Goal: Transaction & Acquisition: Obtain resource

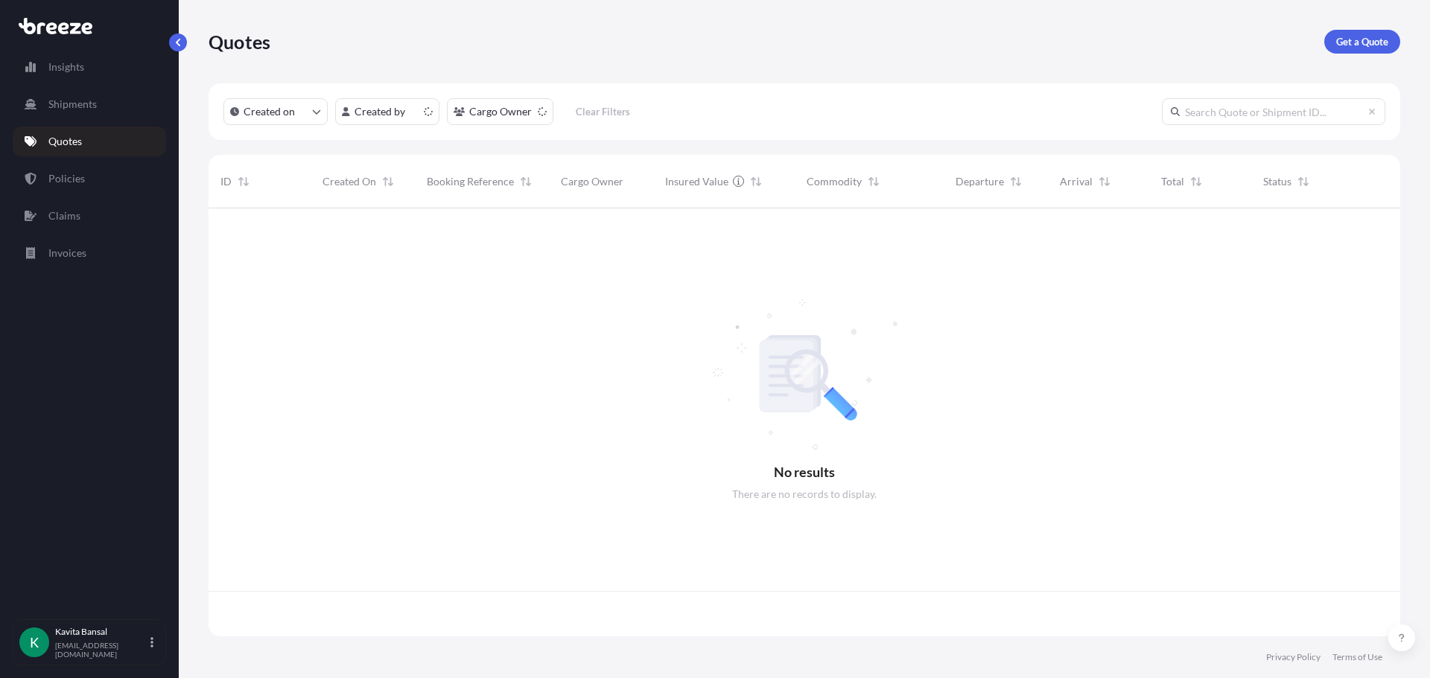
scroll to position [425, 1180]
click at [1340, 34] on p "Get a Quote" at bounding box center [1362, 41] width 52 height 15
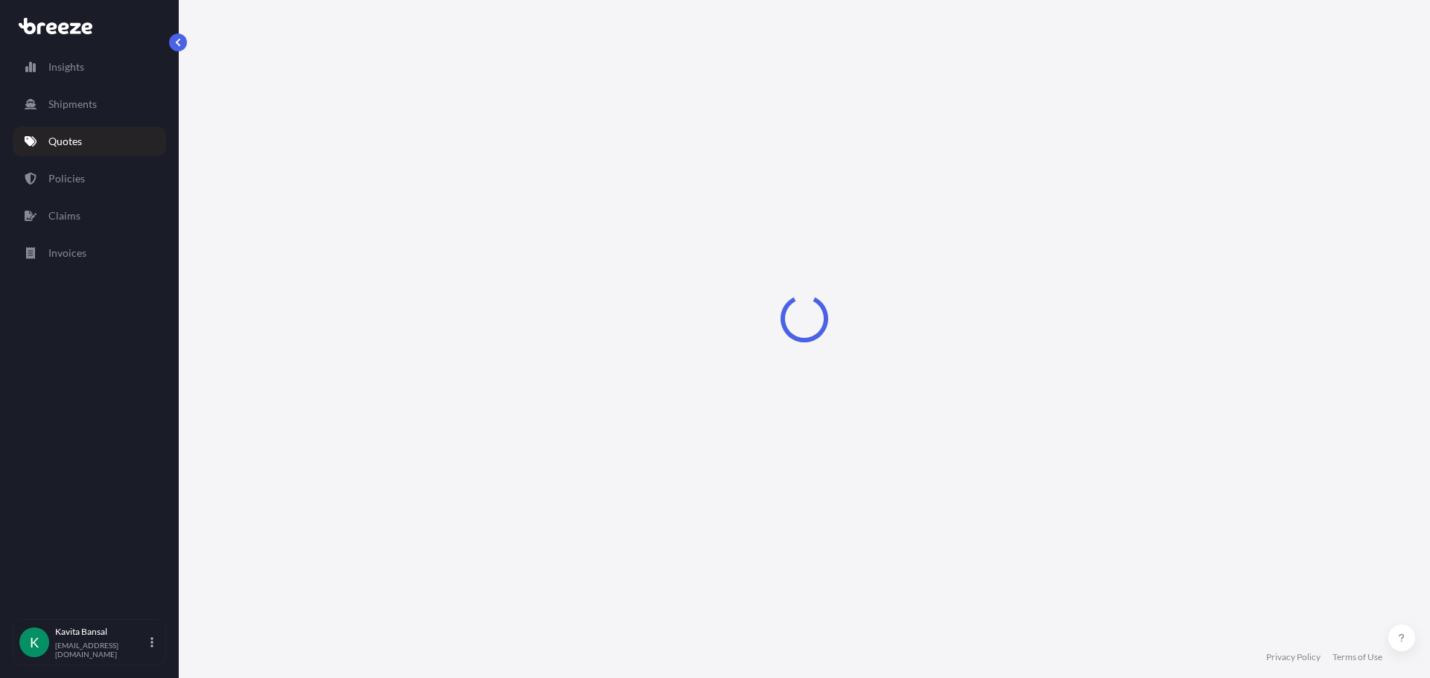
select select "Sea"
select select "1"
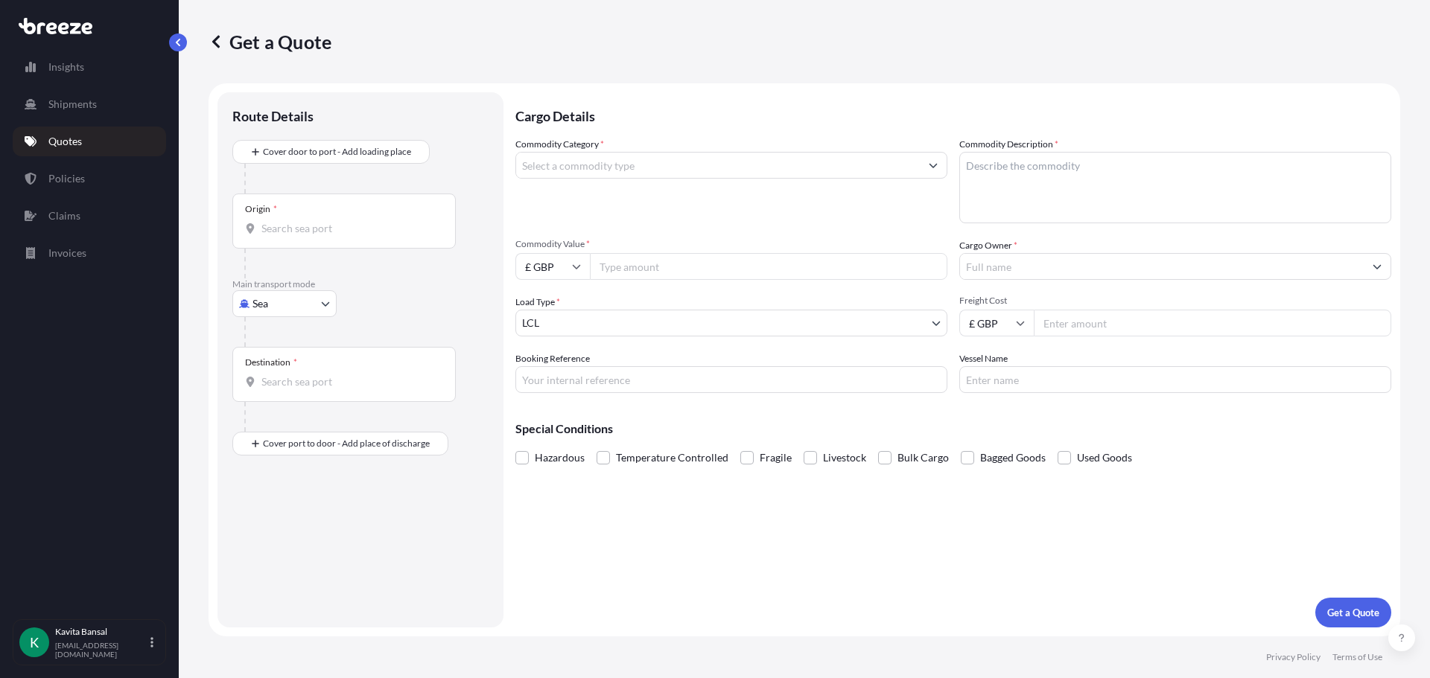
click at [326, 310] on body "Insights Shipments Quotes Policies Claims Invoices K [PERSON_NAME] [EMAIL_ADDRE…" at bounding box center [715, 339] width 1430 height 678
click at [288, 372] on div "Air" at bounding box center [284, 369] width 92 height 27
select select "Air"
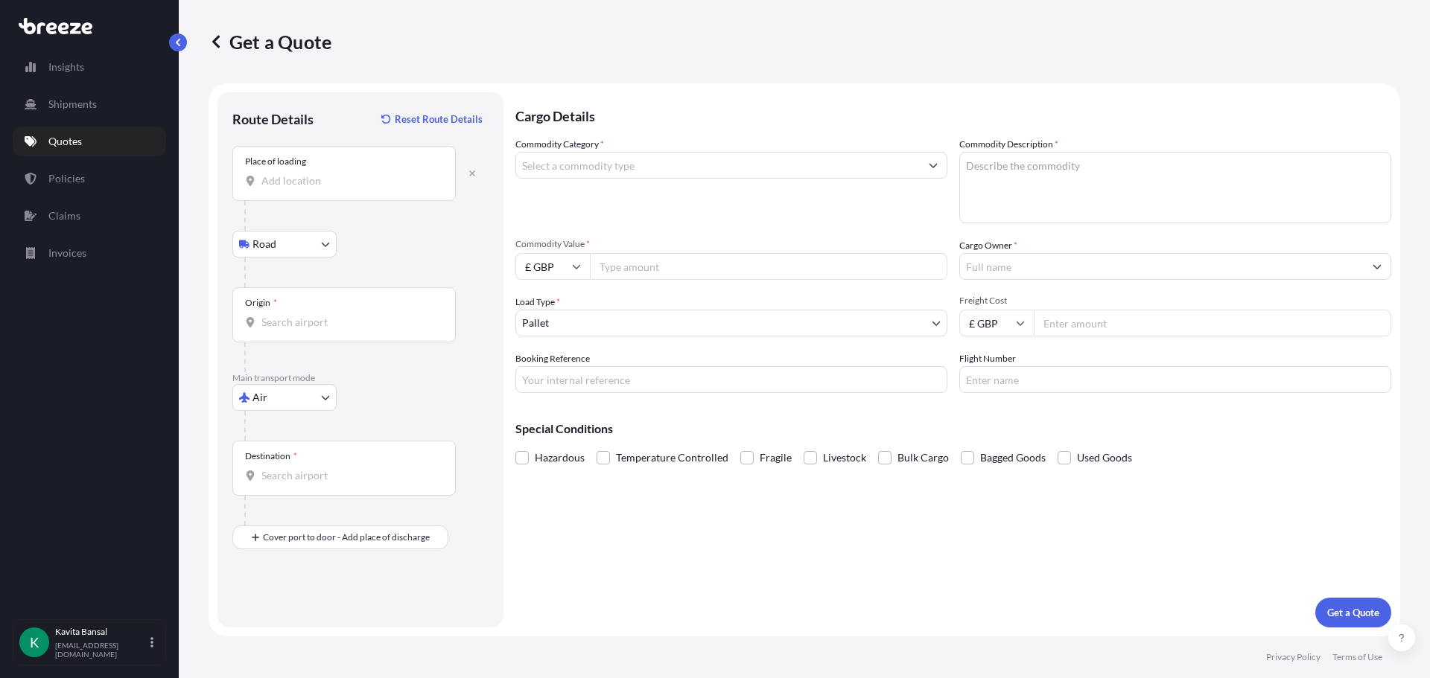
click at [309, 560] on div "Route Details Reset Route Details Place of loading Road Road Rail Origin * Main…" at bounding box center [360, 360] width 256 height 506
click at [305, 550] on div "Cover port to door - Add place of discharge" at bounding box center [340, 537] width 191 height 27
click at [310, 475] on input "Destination *" at bounding box center [349, 475] width 176 height 15
click at [363, 418] on div at bounding box center [366, 426] width 244 height 30
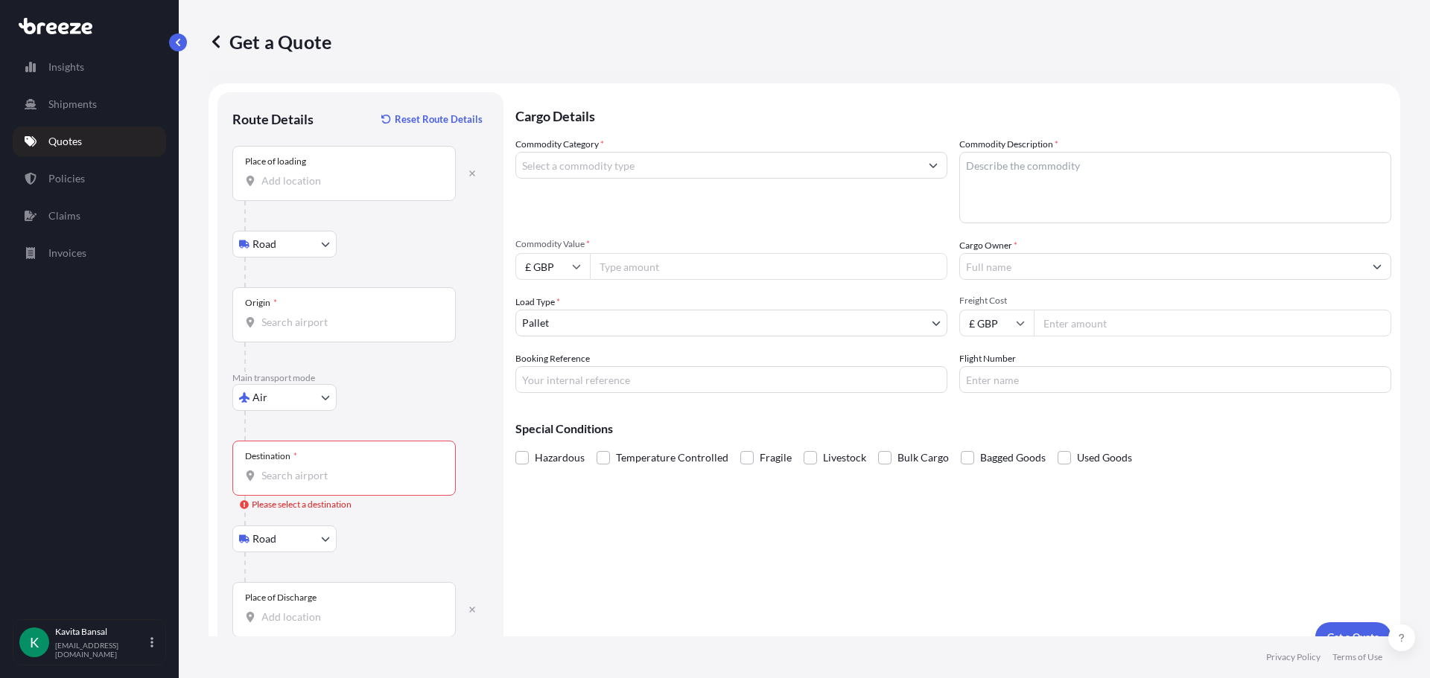
click at [331, 465] on div "Destination *" at bounding box center [343, 468] width 223 height 55
click at [331, 468] on input "Destination * Please select a destination" at bounding box center [349, 475] width 176 height 15
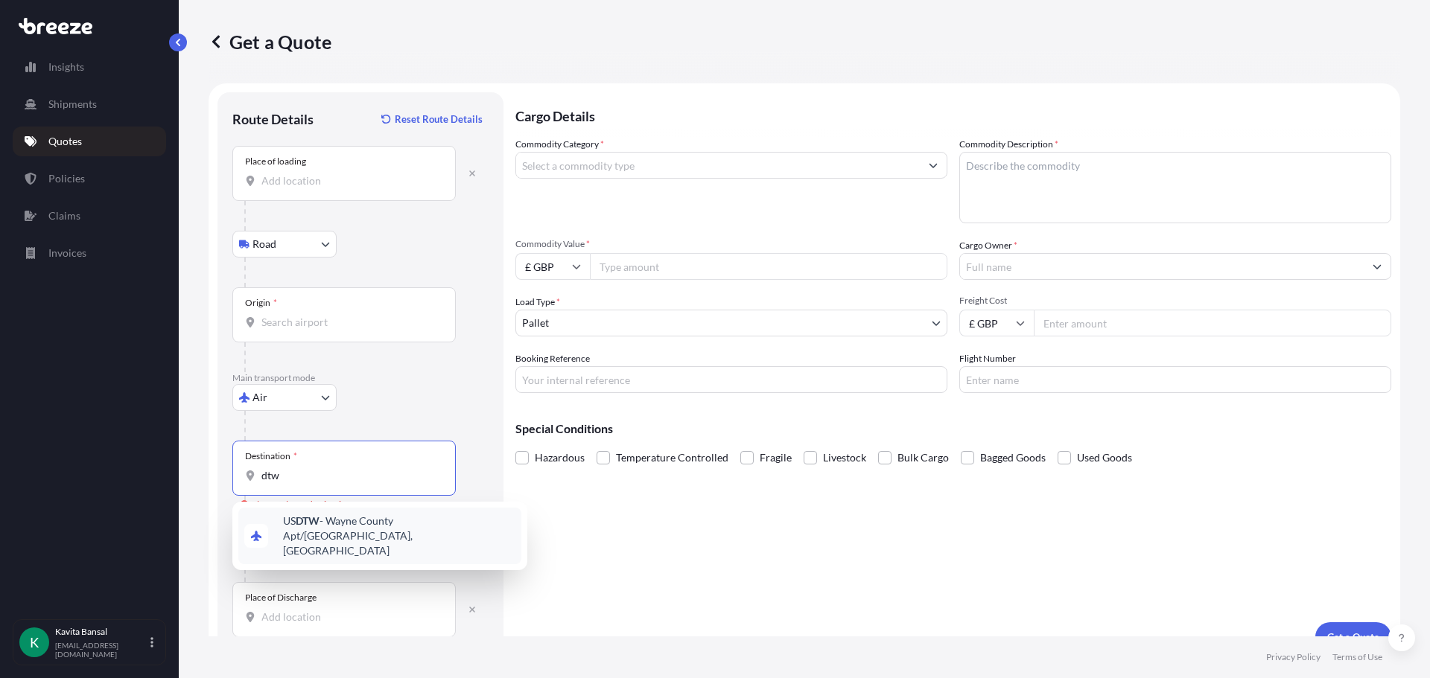
click at [342, 526] on span "US DTW - [GEOGRAPHIC_DATA] Apt/[GEOGRAPHIC_DATA], [GEOGRAPHIC_DATA]" at bounding box center [399, 536] width 232 height 45
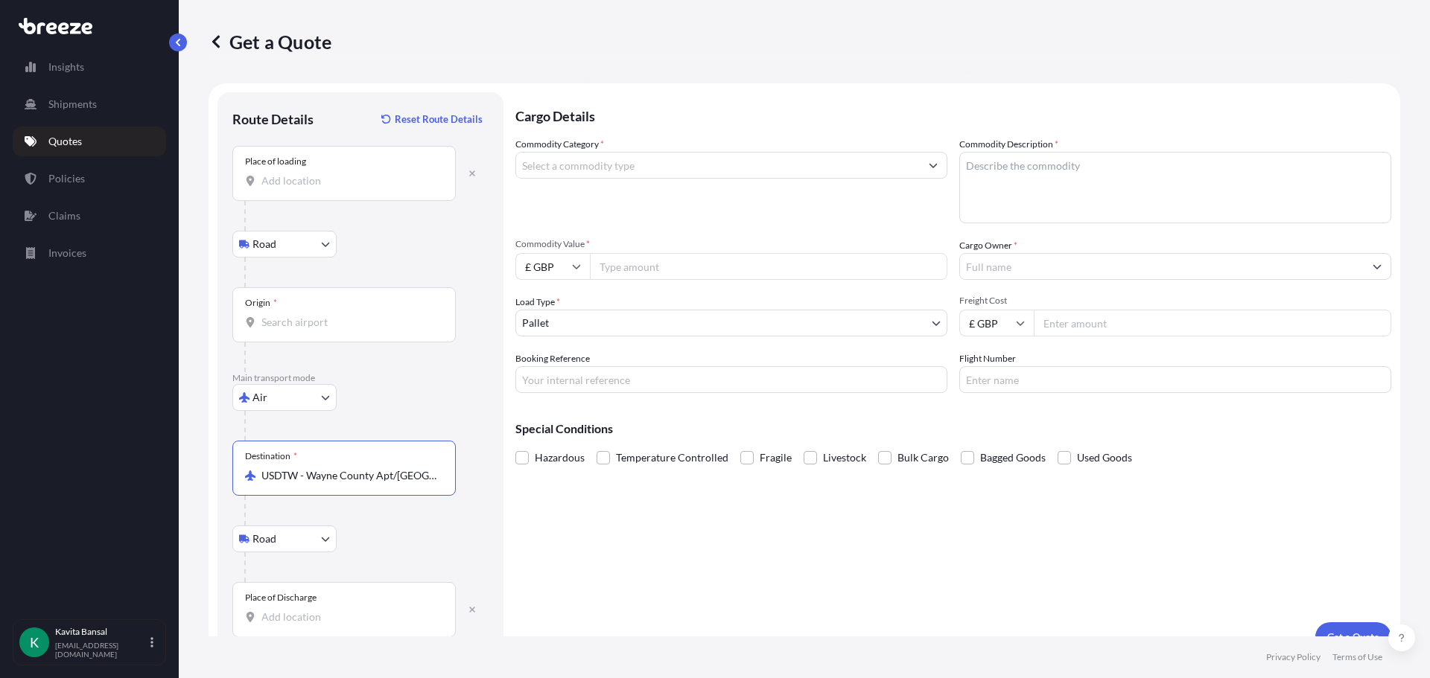
type input "USDTW - Wayne County Apt/[GEOGRAPHIC_DATA], [GEOGRAPHIC_DATA]"
click at [284, 323] on input "Origin *" at bounding box center [349, 322] width 176 height 15
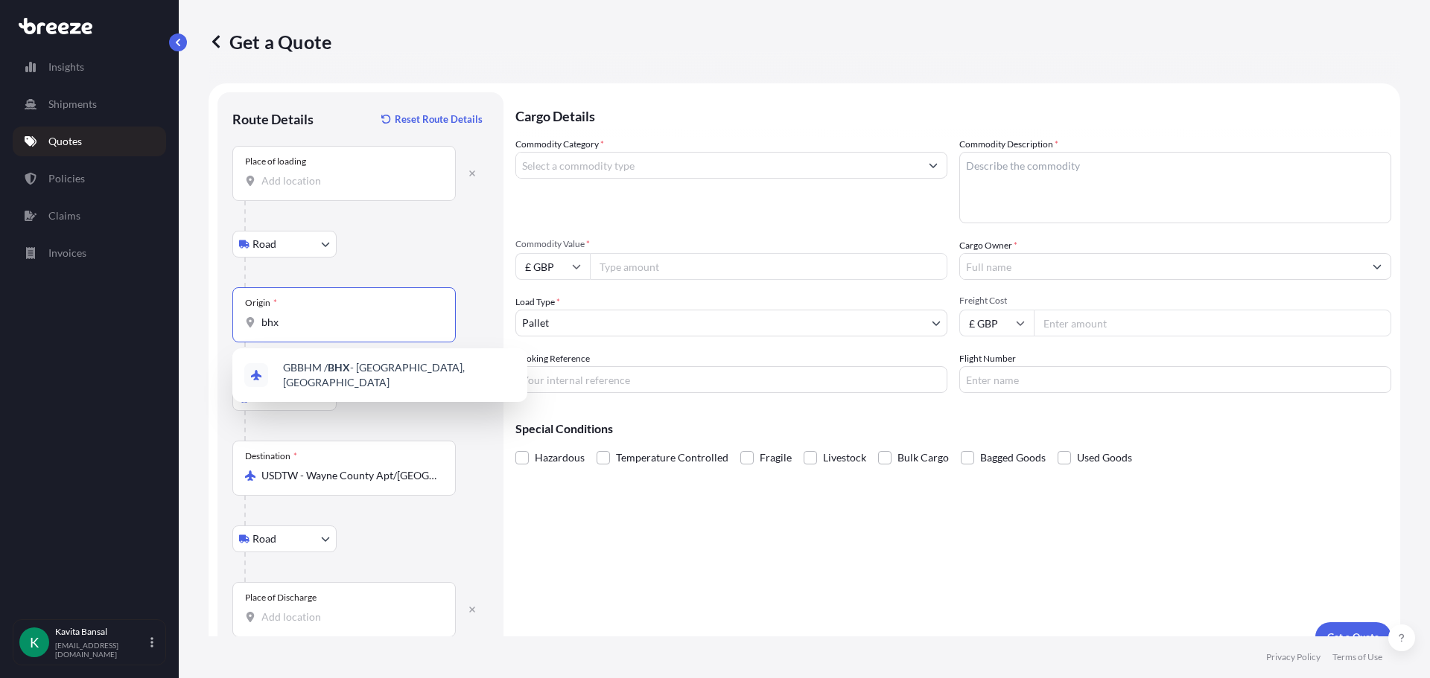
click at [342, 362] on div "GBBHM / BHX - [GEOGRAPHIC_DATA], [GEOGRAPHIC_DATA]" at bounding box center [379, 375] width 283 height 42
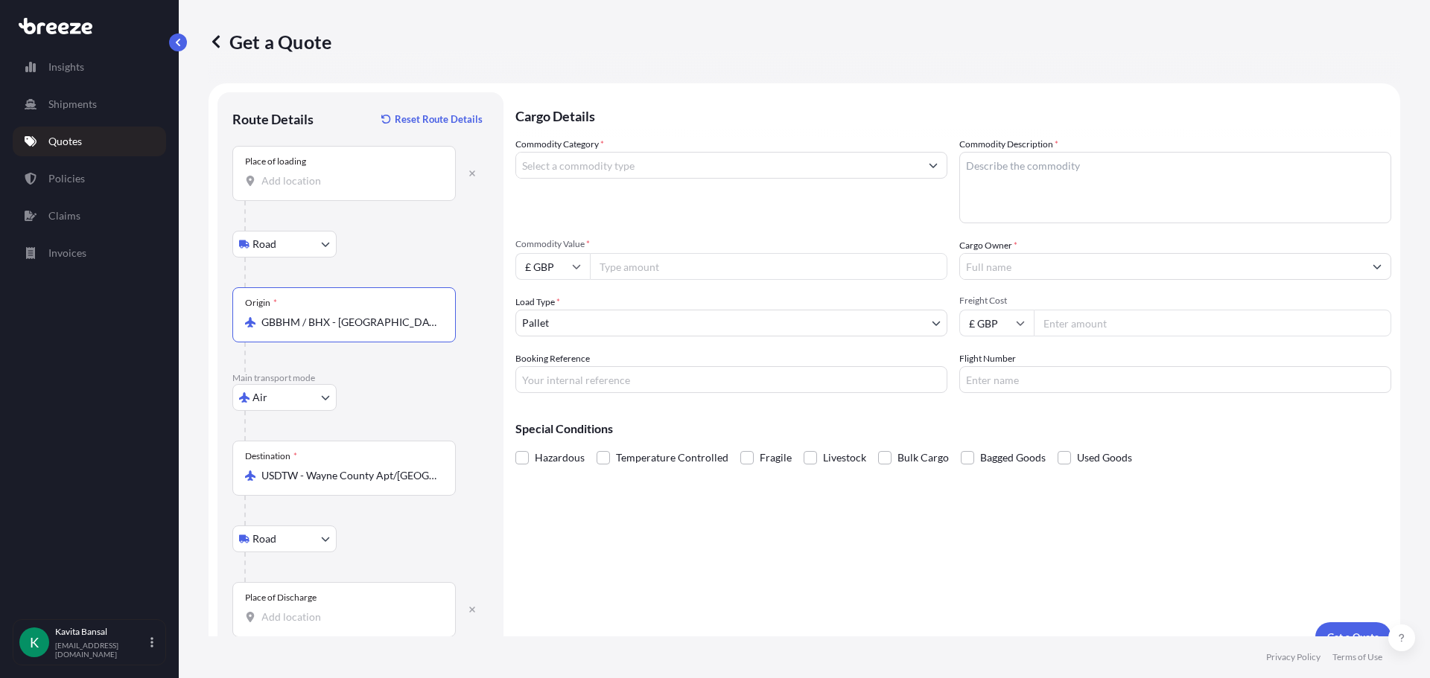
type input "GBBHM / BHX - [GEOGRAPHIC_DATA], [GEOGRAPHIC_DATA]"
click at [345, 173] on div "Place of loading" at bounding box center [343, 173] width 223 height 55
click at [345, 173] on input "Place of loading" at bounding box center [349, 180] width 176 height 15
click at [362, 219] on div "Worcester WR3 8YB , [GEOGRAPHIC_DATA]" at bounding box center [379, 234] width 283 height 42
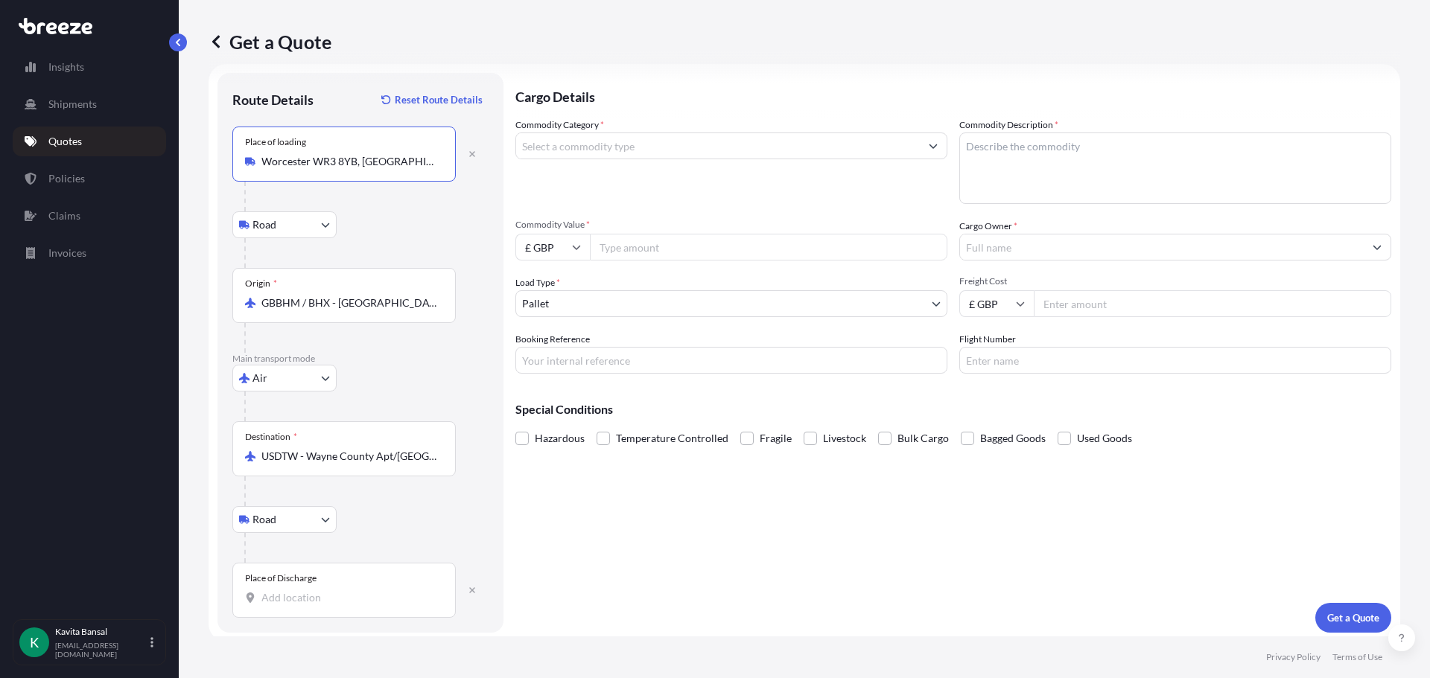
scroll to position [25, 0]
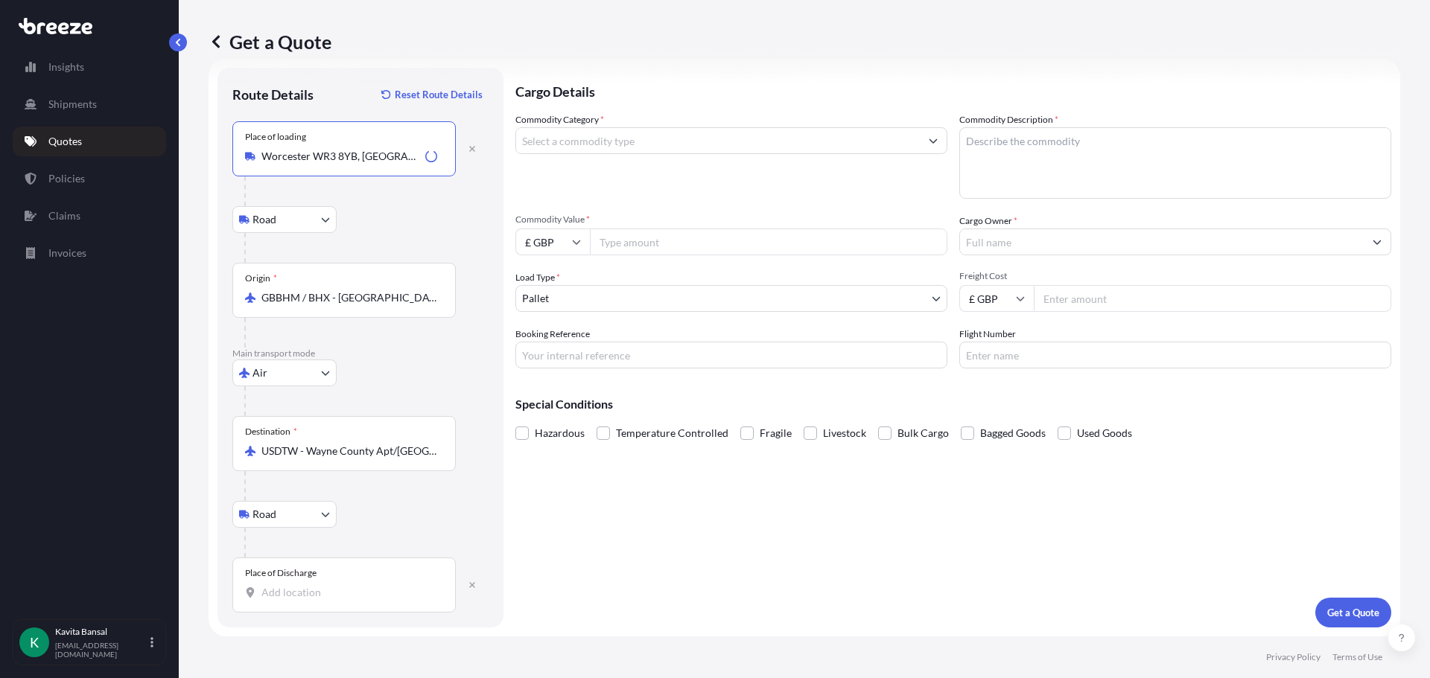
type input "Worcester WR3 8YB, [GEOGRAPHIC_DATA]"
click at [310, 601] on div "Place of Discharge" at bounding box center [343, 585] width 223 height 55
click at [310, 600] on input "Place of Discharge" at bounding box center [349, 592] width 176 height 15
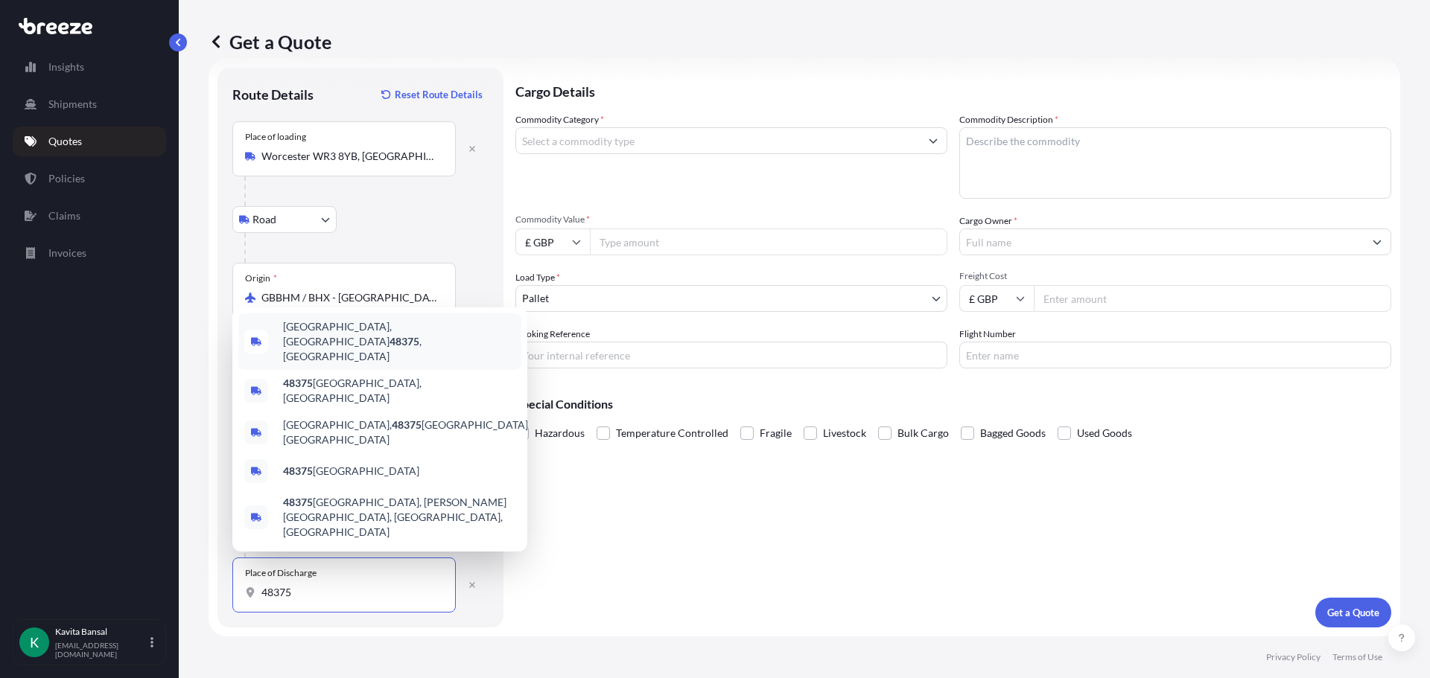
click at [386, 370] on div "[GEOGRAPHIC_DATA] , [GEOGRAPHIC_DATA]" at bounding box center [379, 341] width 283 height 57
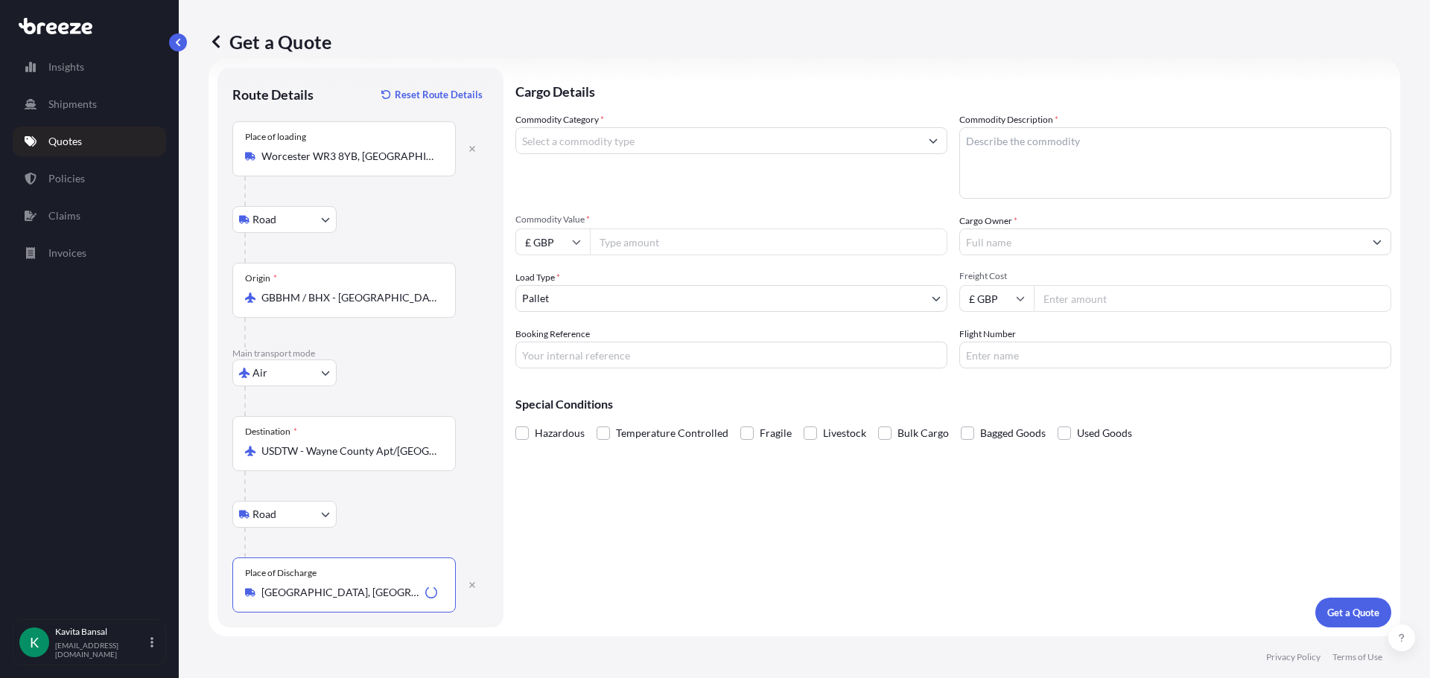
type input "[GEOGRAPHIC_DATA], [GEOGRAPHIC_DATA]"
click at [641, 141] on input "Commodity Category *" at bounding box center [718, 140] width 404 height 27
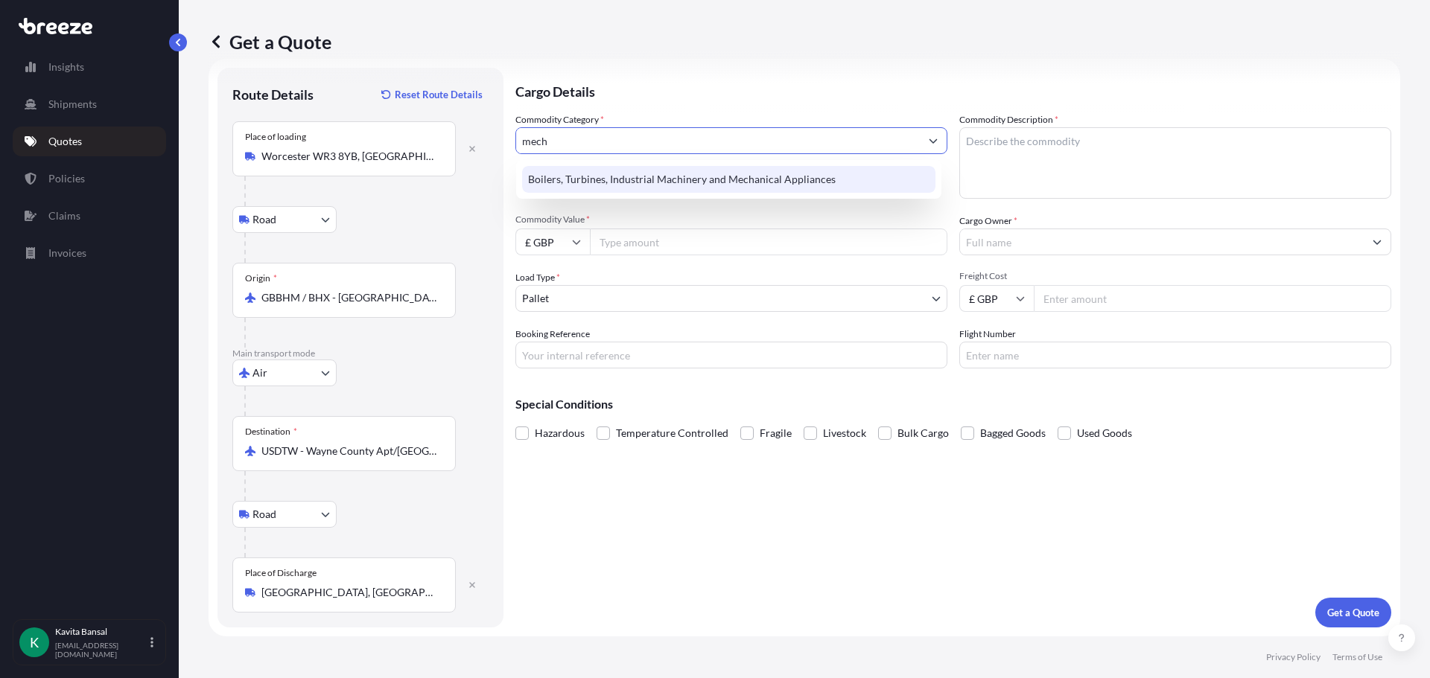
click at [672, 176] on div "Boilers, Turbines, Industrial Machinery and Mechanical Appliances" at bounding box center [728, 179] width 413 height 27
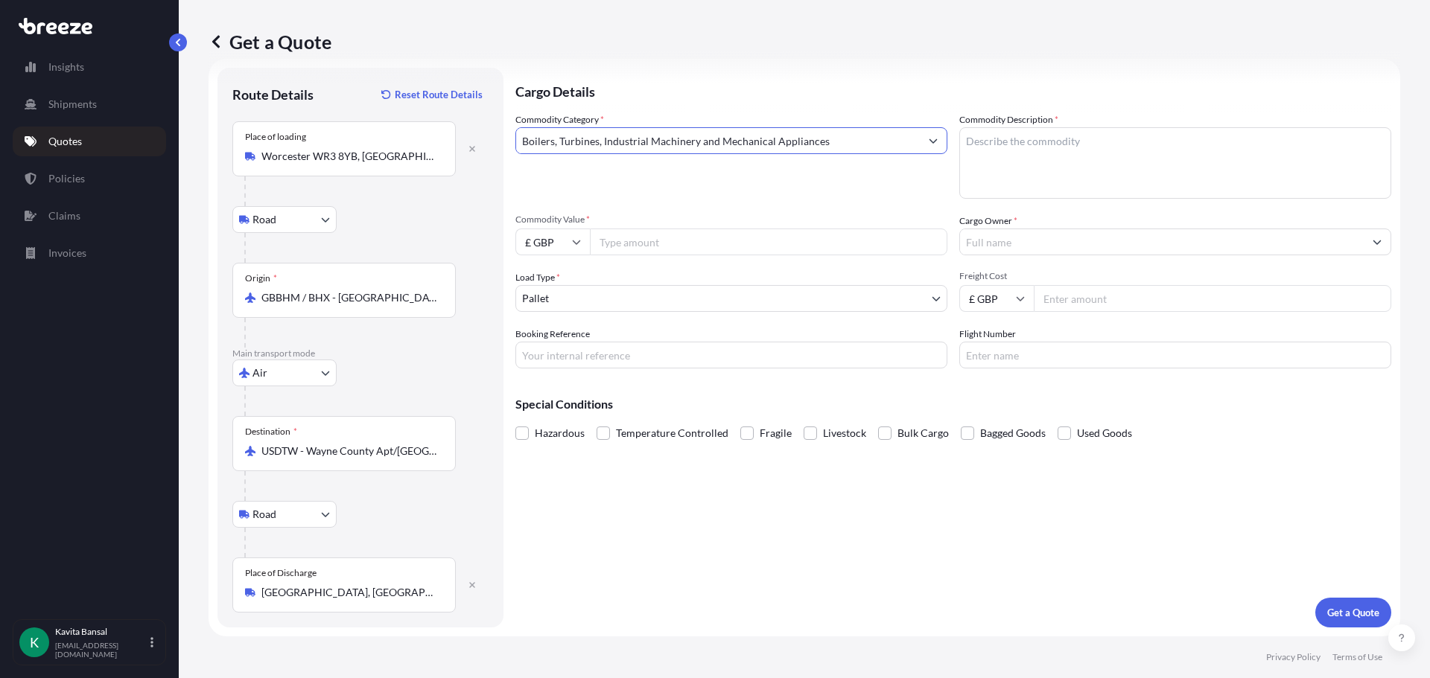
type input "Boilers, Turbines, Industrial Machinery and Mechanical Appliances"
click at [998, 169] on textarea "Commodity Description *" at bounding box center [1175, 162] width 432 height 71
click at [665, 249] on input "Commodity Value *" at bounding box center [768, 242] width 357 height 27
drag, startPoint x: 1062, startPoint y: 200, endPoint x: 1051, endPoint y: 200, distance: 11.2
click at [1051, 200] on div "Commodity Category * Boilers, Turbines, Industrial Machinery and Mechanical App…" at bounding box center [953, 240] width 876 height 256
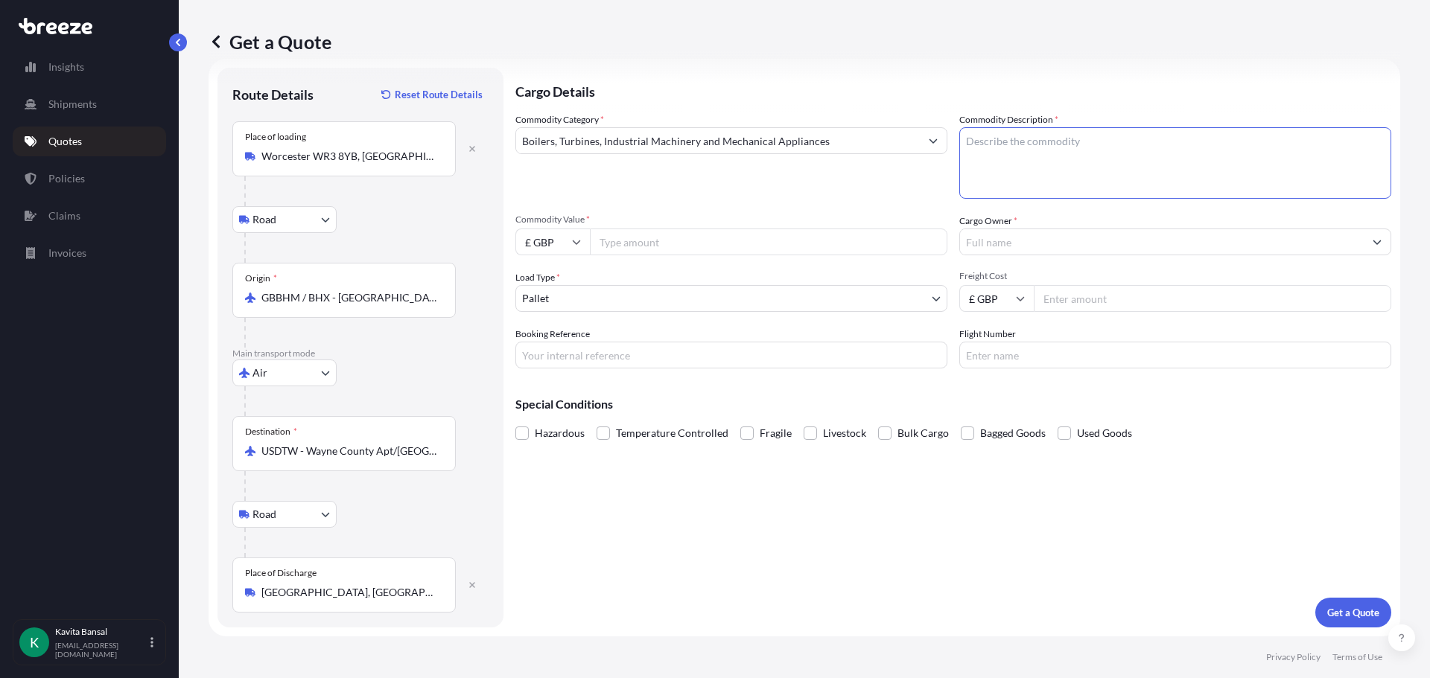
click at [1024, 194] on textarea "Commodity Description *" at bounding box center [1175, 162] width 432 height 71
click at [1013, 258] on div "Commodity Category * Boilers, Turbines, Industrial Machinery and Mechanical App…" at bounding box center [953, 240] width 876 height 256
click at [1012, 246] on input "Cargo Owner *" at bounding box center [1162, 242] width 404 height 27
click at [634, 235] on input "Commodity Value *" at bounding box center [768, 242] width 357 height 27
drag, startPoint x: 1159, startPoint y: 112, endPoint x: 1084, endPoint y: 154, distance: 85.7
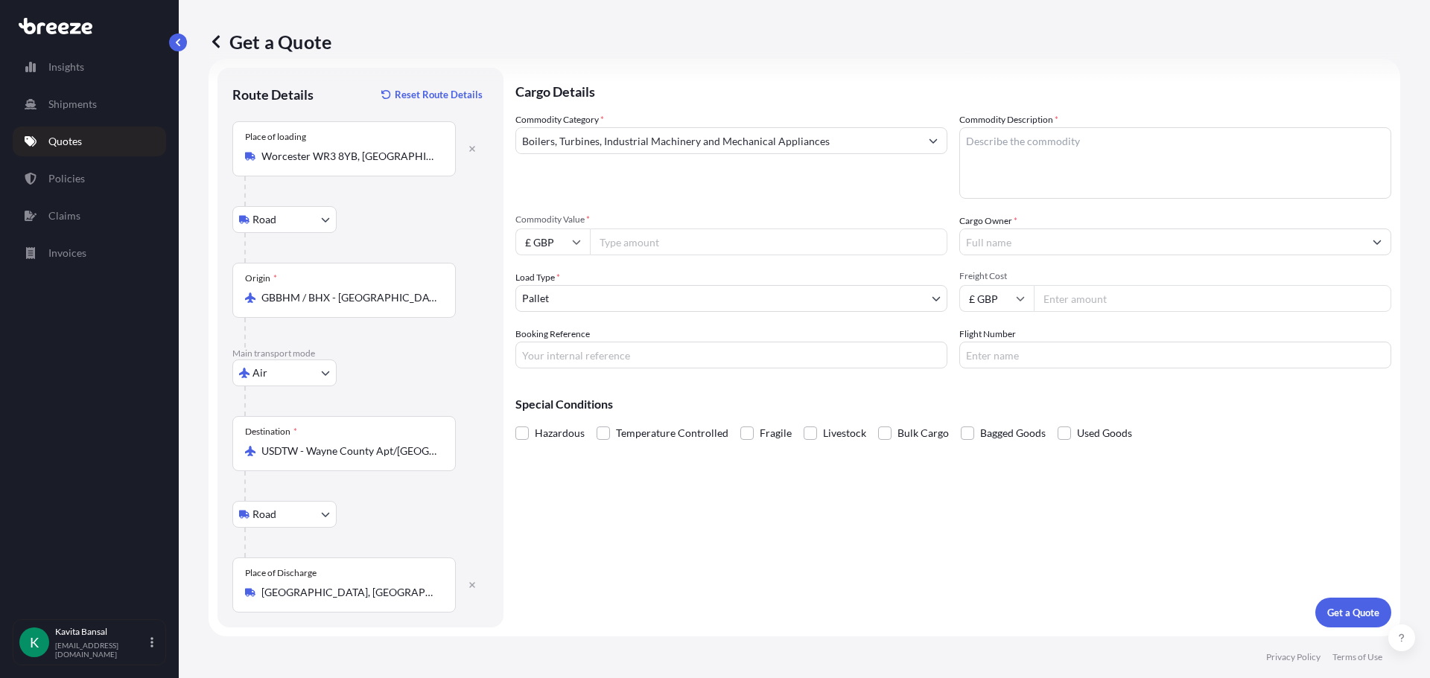
click at [1153, 118] on div "Cargo Details Commodity Category * Boilers, Turbines, Industrial Machinery and …" at bounding box center [953, 348] width 876 height 560
click at [1077, 157] on textarea "Commodity Description *" at bounding box center [1175, 162] width 432 height 71
click at [1011, 249] on input "Cargo Owner *" at bounding box center [1162, 242] width 404 height 27
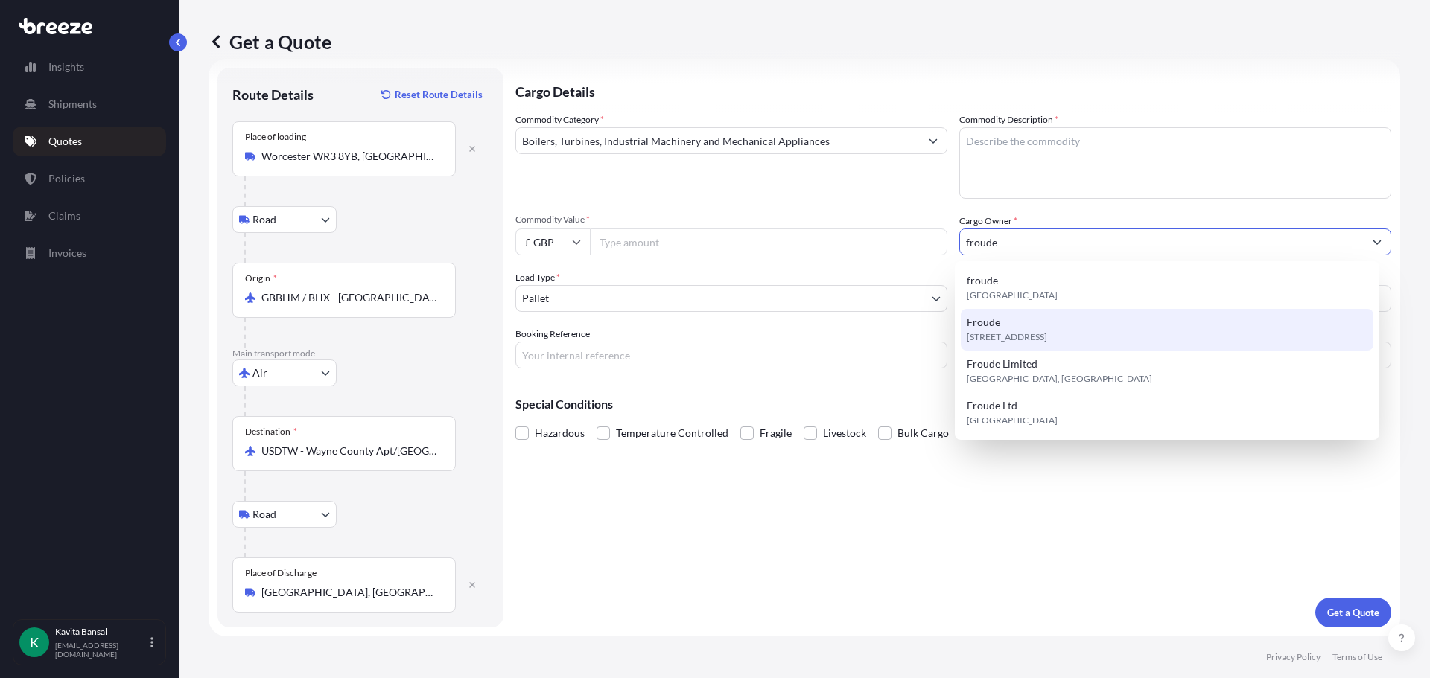
click at [1018, 322] on div "[STREET_ADDRESS]" at bounding box center [1166, 330] width 413 height 42
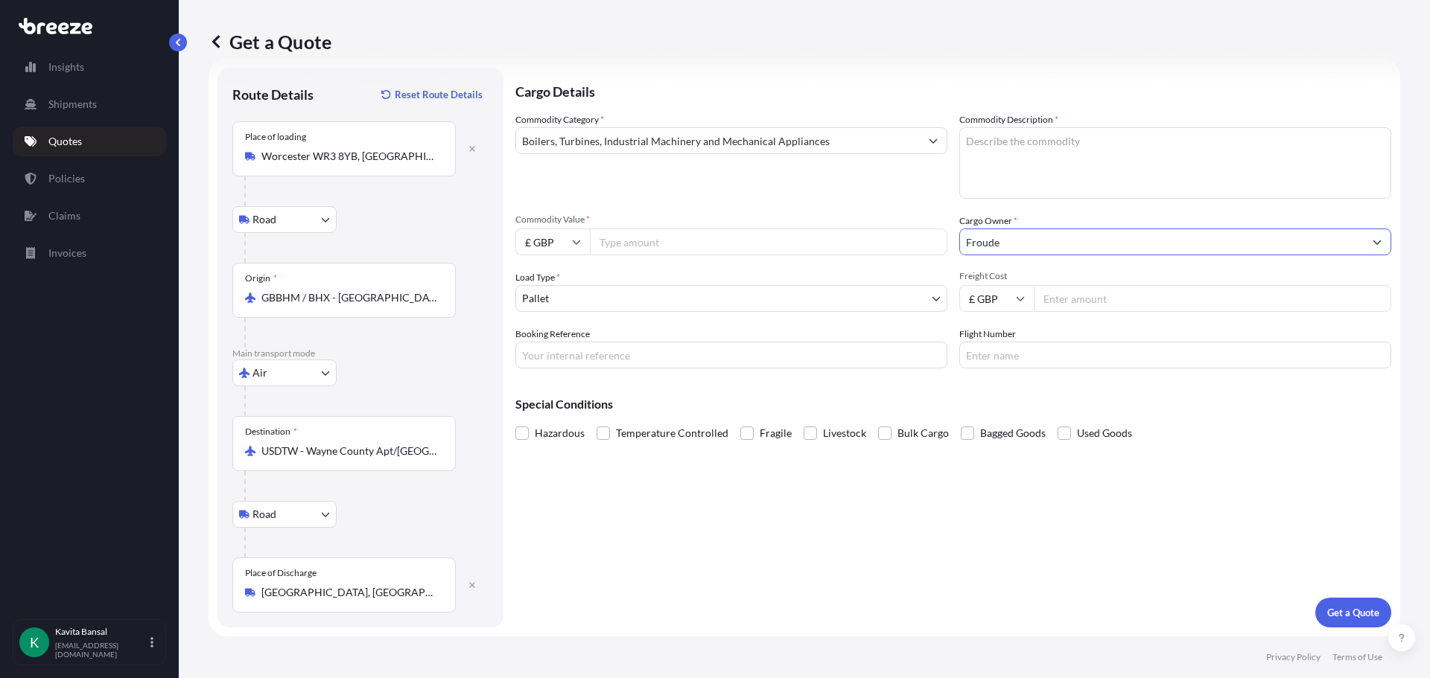
type input "Froude"
click at [1054, 185] on textarea "Commodity Description *" at bounding box center [1175, 162] width 432 height 71
type textarea "mechani"
click at [570, 238] on input "£ GBP" at bounding box center [552, 242] width 74 height 27
click at [558, 341] on div "$ USD" at bounding box center [552, 345] width 63 height 28
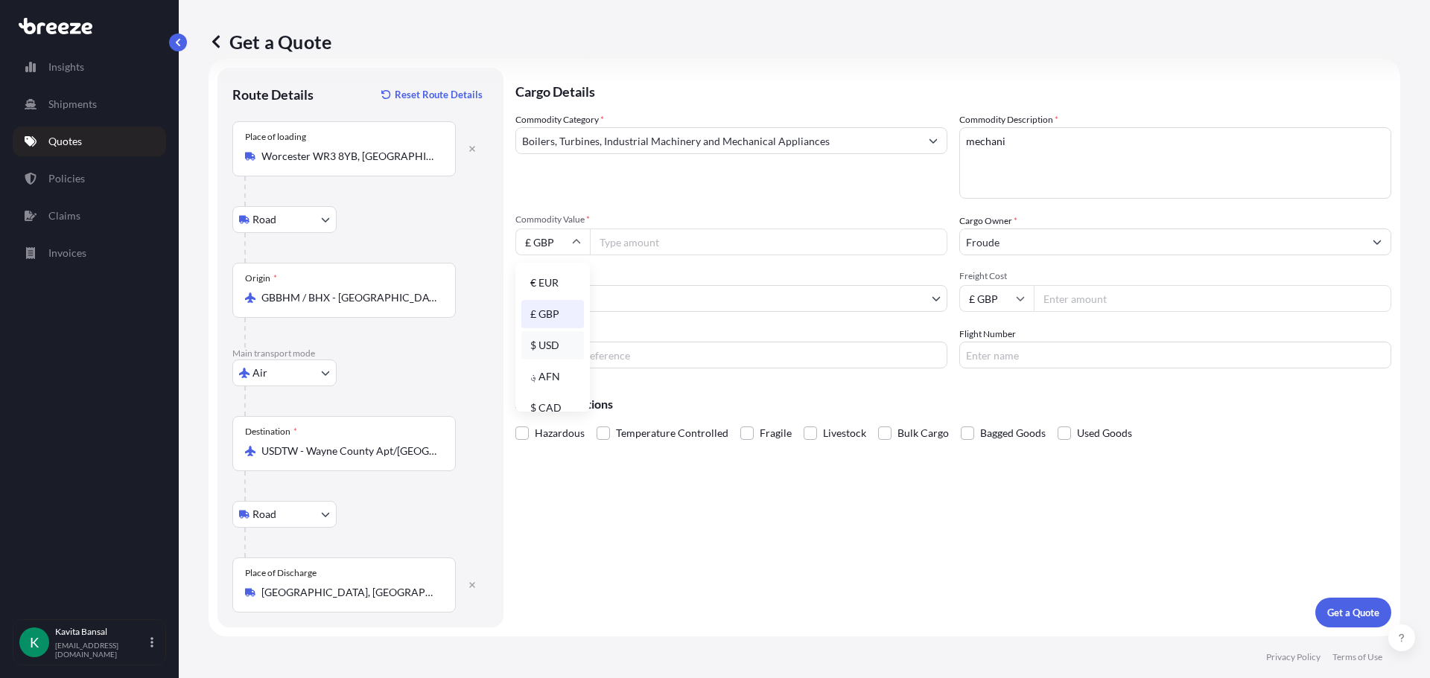
type input "$ USD"
click at [643, 218] on span "Commodity Value *" at bounding box center [731, 220] width 432 height 12
click at [643, 229] on input "Commodity Value *" at bounding box center [768, 242] width 357 height 27
click at [657, 242] on input "Commodity Value *" at bounding box center [768, 242] width 357 height 27
type input "6737"
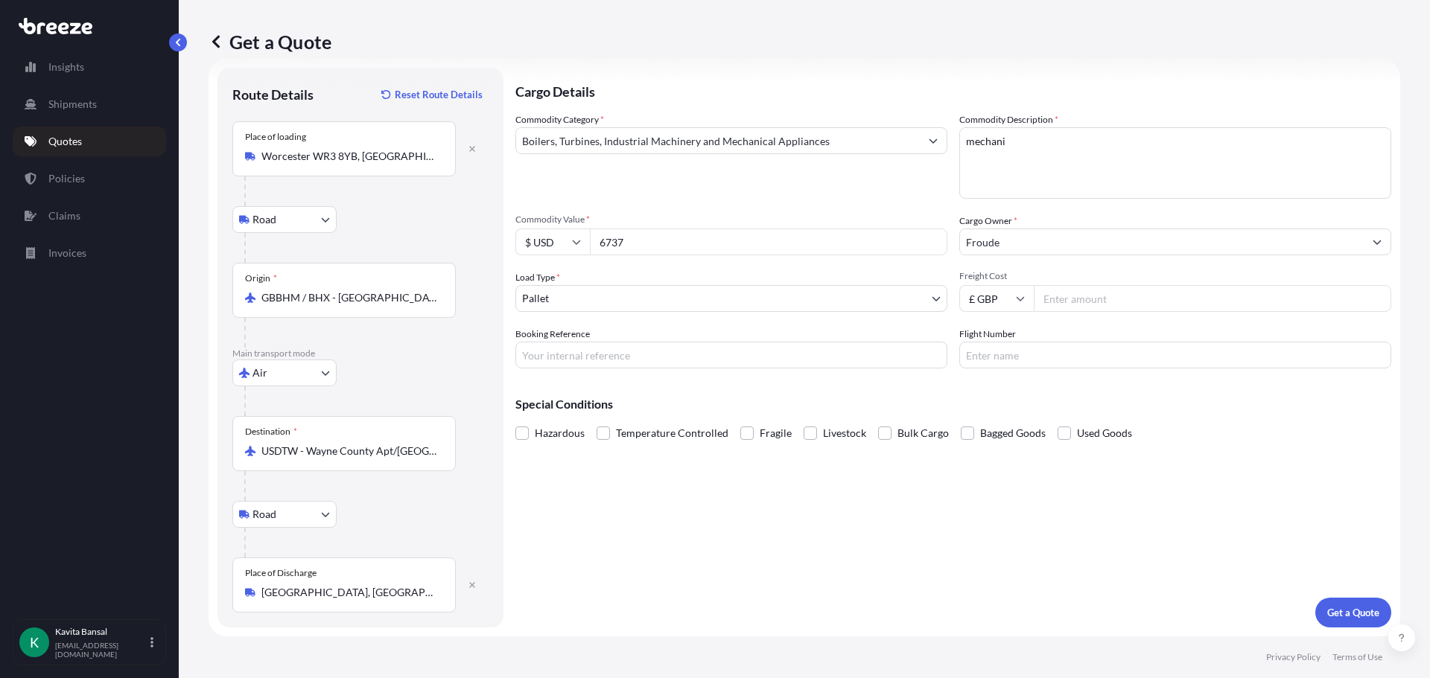
click at [1052, 292] on input "Freight Cost" at bounding box center [1211, 298] width 357 height 27
type input "1000"
click at [606, 361] on input "Booking Reference" at bounding box center [731, 355] width 432 height 27
click at [631, 300] on body "Insights Shipments Quotes Policies Claims Invoices K [PERSON_NAME] [EMAIL_ADDRE…" at bounding box center [715, 339] width 1430 height 678
click at [1101, 173] on textarea "mechani" at bounding box center [1175, 162] width 432 height 71
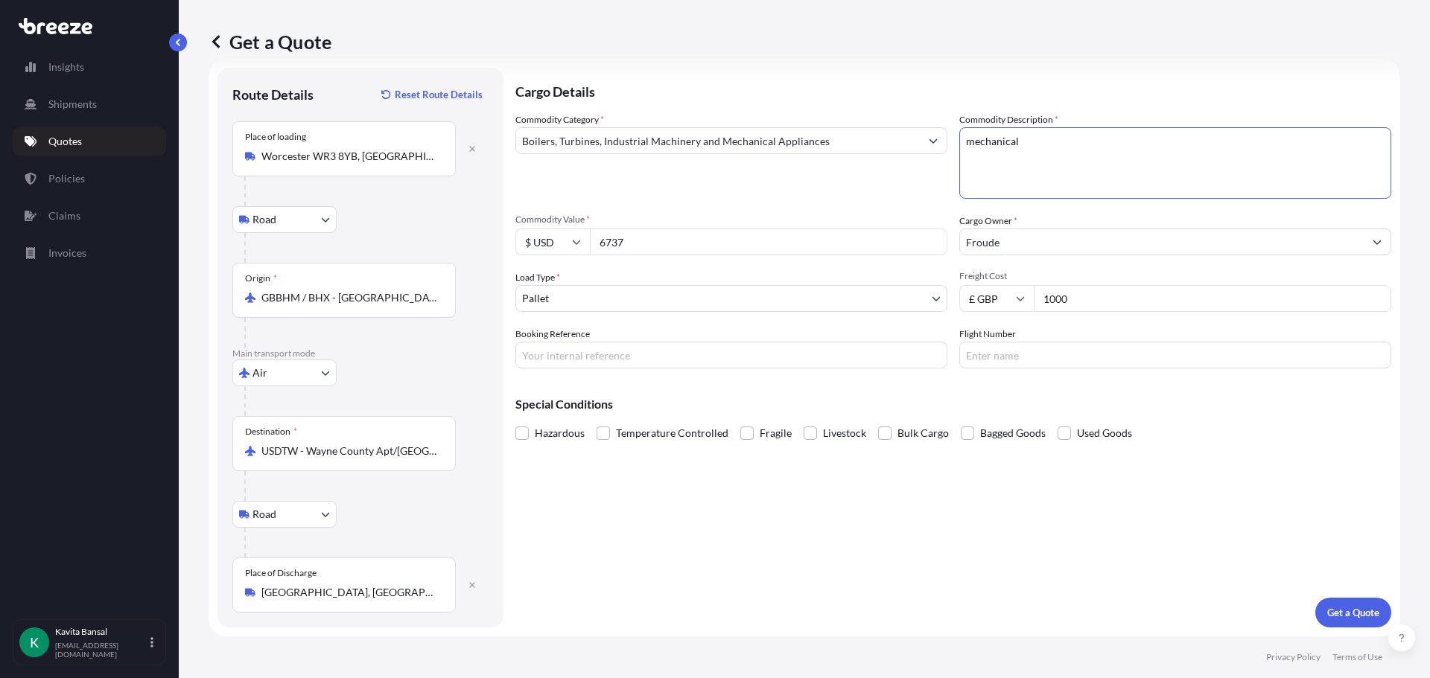
click at [1088, 135] on textarea "mechanical" at bounding box center [1175, 162] width 432 height 71
drag, startPoint x: 1085, startPoint y: 135, endPoint x: 919, endPoint y: 143, distance: 166.2
click at [919, 143] on div "Commodity Category * Boilers, Turbines, Industrial Machinery and Mechanical App…" at bounding box center [953, 240] width 876 height 256
paste textarea "Go Power Dynamometer"
type textarea "Go Power Dynamometer - packed in a crate"
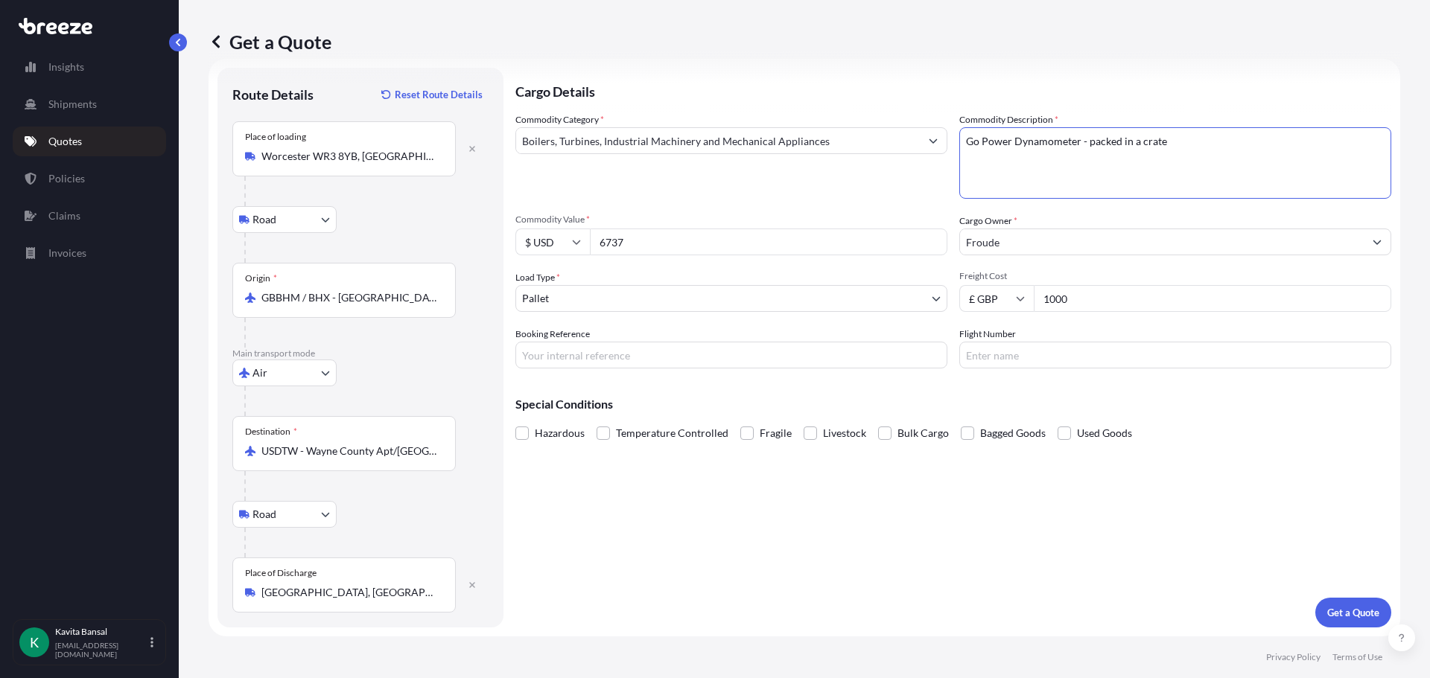
click at [618, 354] on input "Booking Reference" at bounding box center [731, 355] width 432 height 27
type input "Q24532"
click at [1051, 434] on div "Hazardous Temperature Controlled Fragile Livestock Bulk Cargo Bagged Goods Used…" at bounding box center [953, 433] width 876 height 22
click at [1057, 438] on span at bounding box center [1063, 433] width 13 height 13
click at [1057, 422] on input "Used Goods" at bounding box center [1057, 422] width 0 height 0
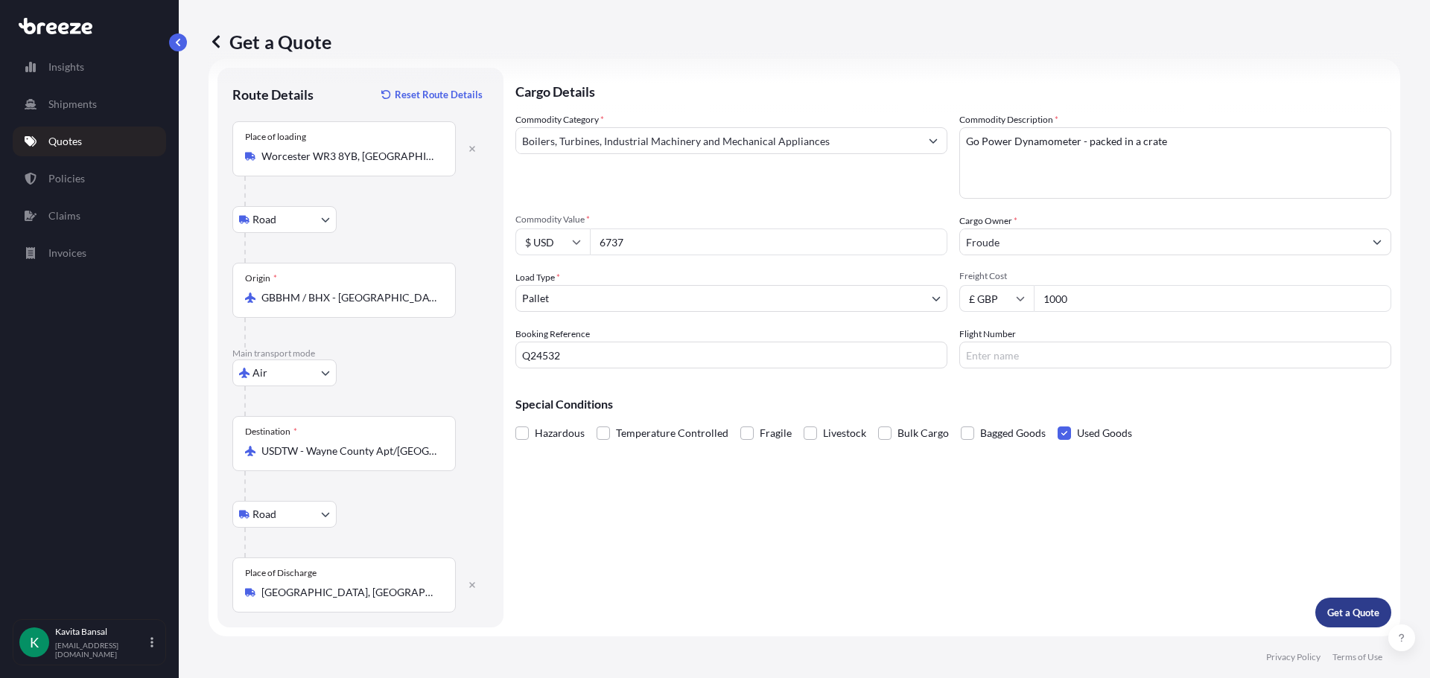
click at [1340, 608] on p "Get a Quote" at bounding box center [1353, 612] width 52 height 15
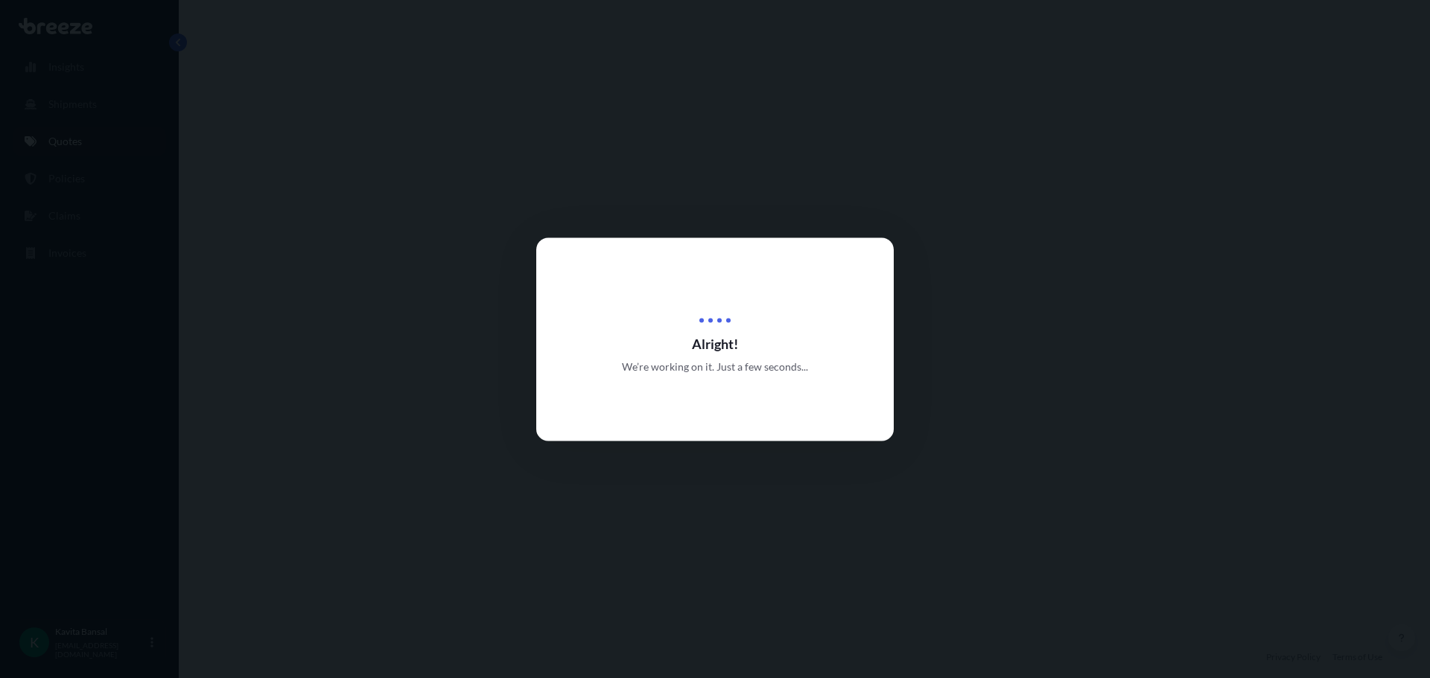
select select "Road"
select select "Air"
select select "Road"
select select "1"
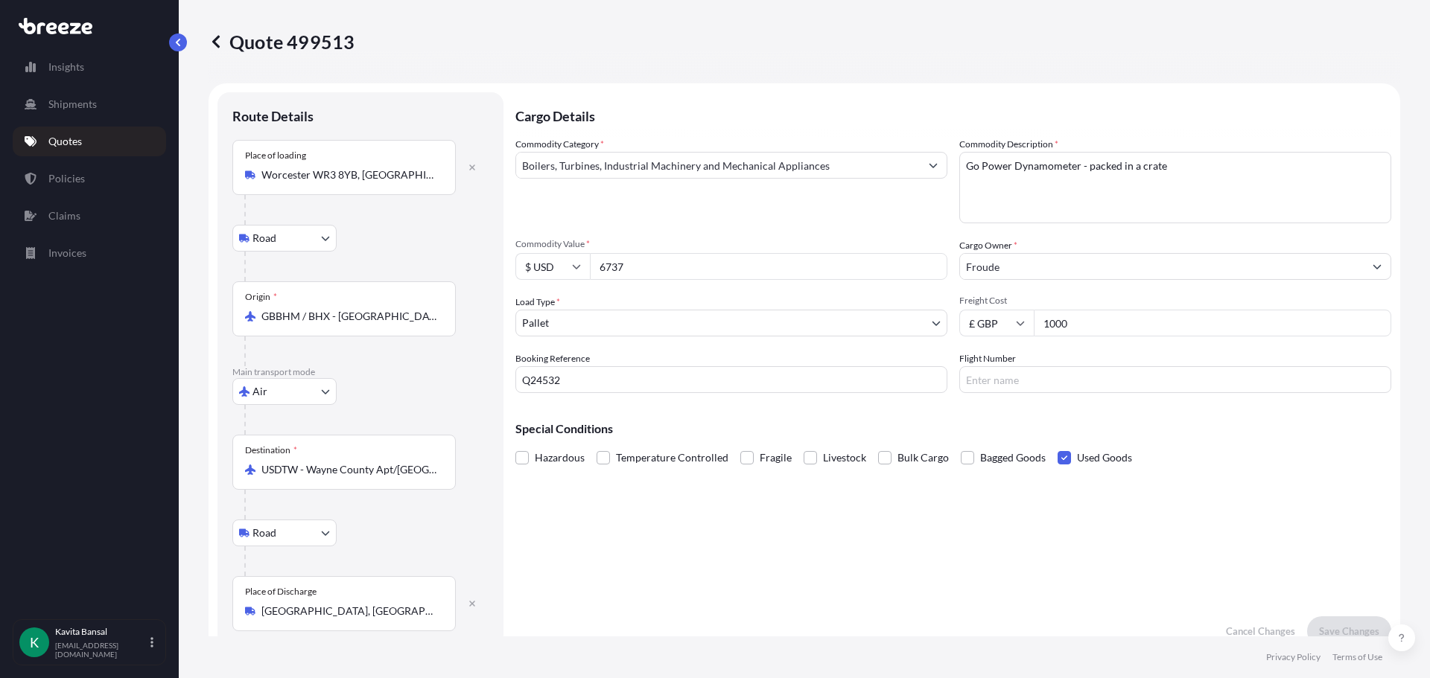
click at [68, 146] on p "Quotes" at bounding box center [65, 141] width 34 height 15
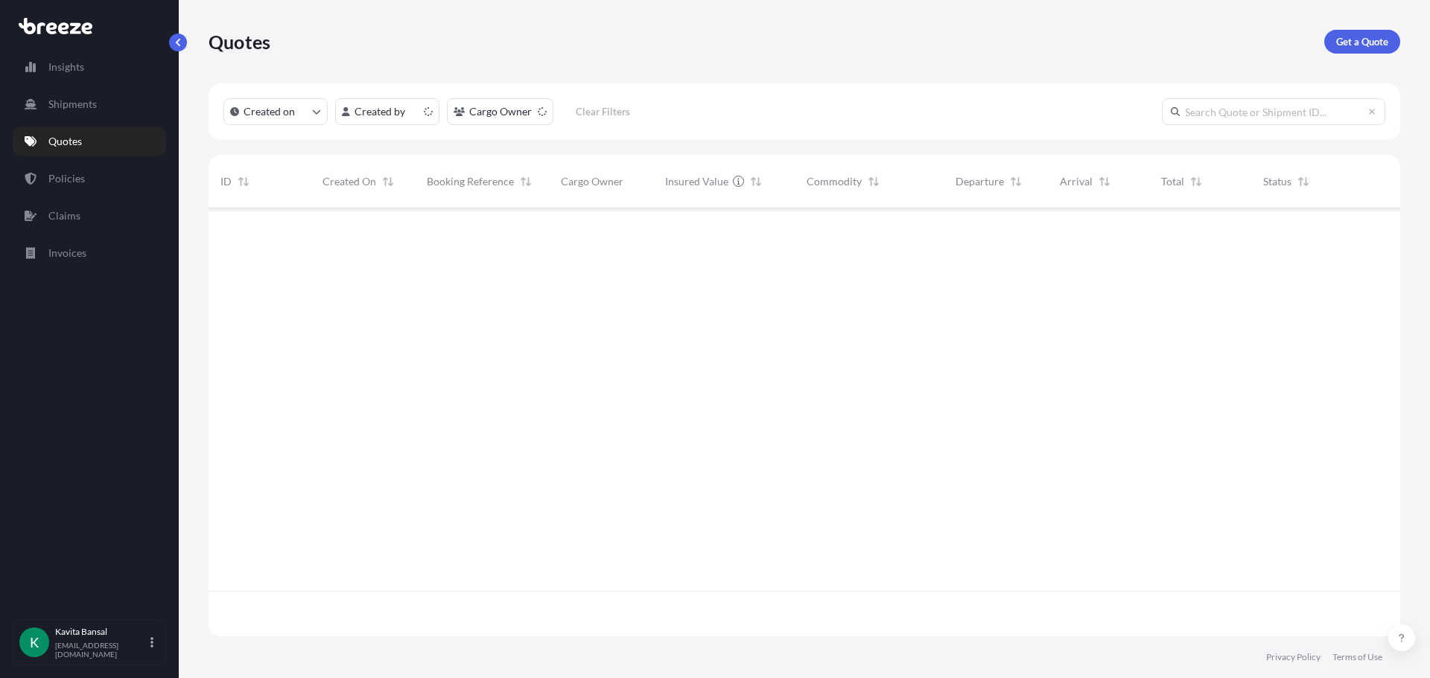
scroll to position [425, 1180]
click at [1359, 48] on p "Get a Quote" at bounding box center [1362, 41] width 52 height 15
select select "Road"
select select "Sea"
select select "Road"
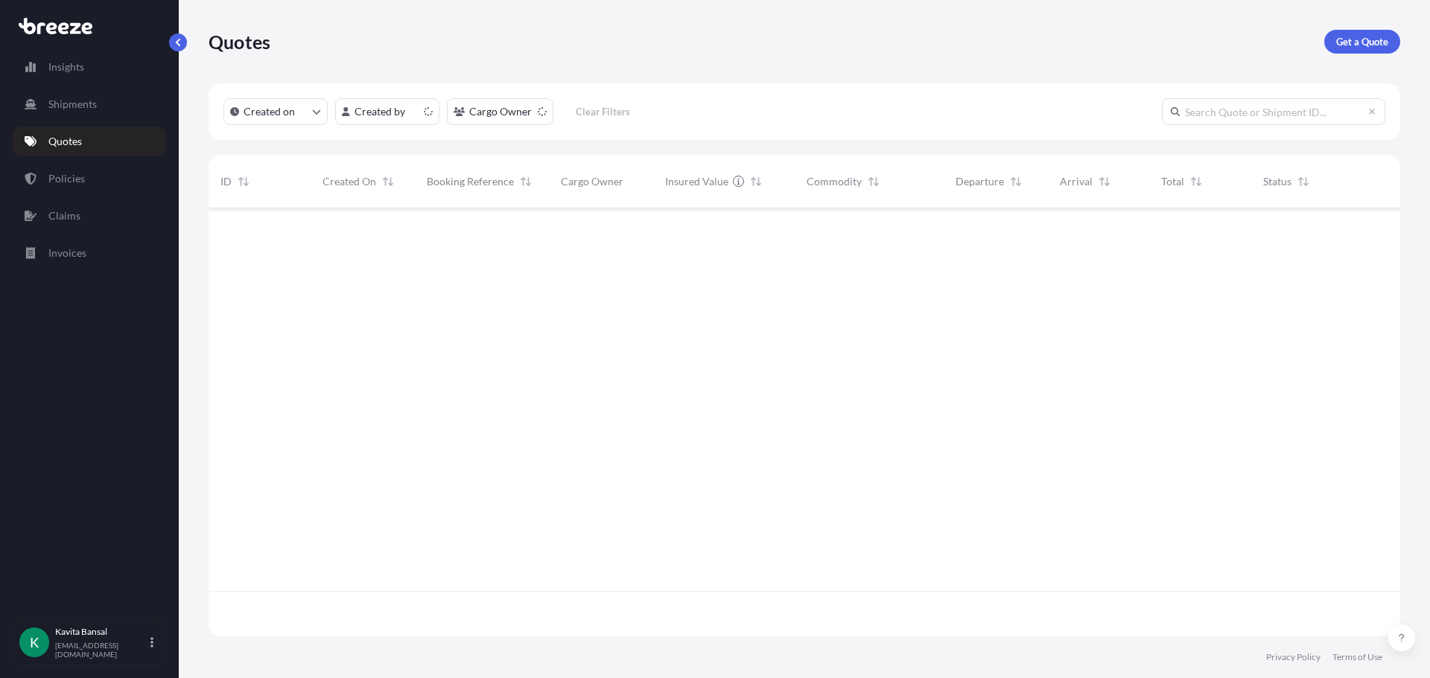
select select "1"
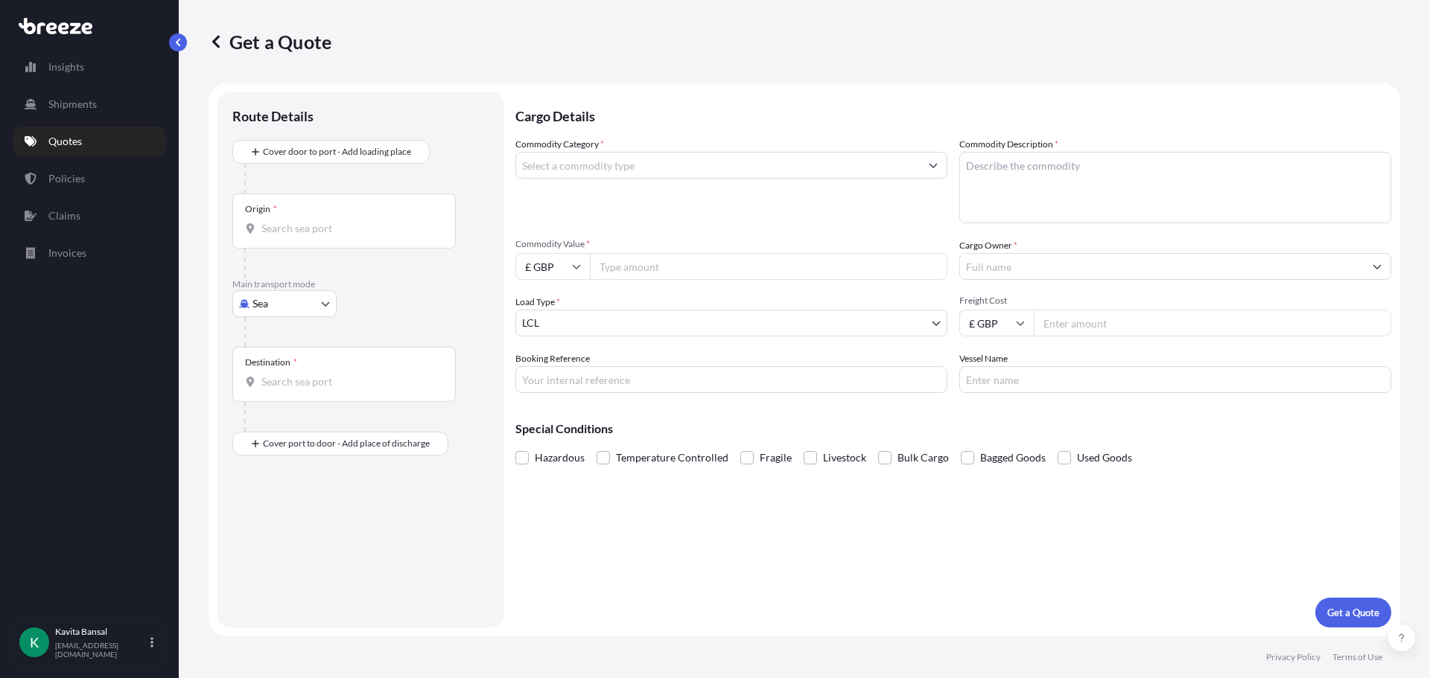
click at [278, 332] on div at bounding box center [366, 332] width 244 height 30
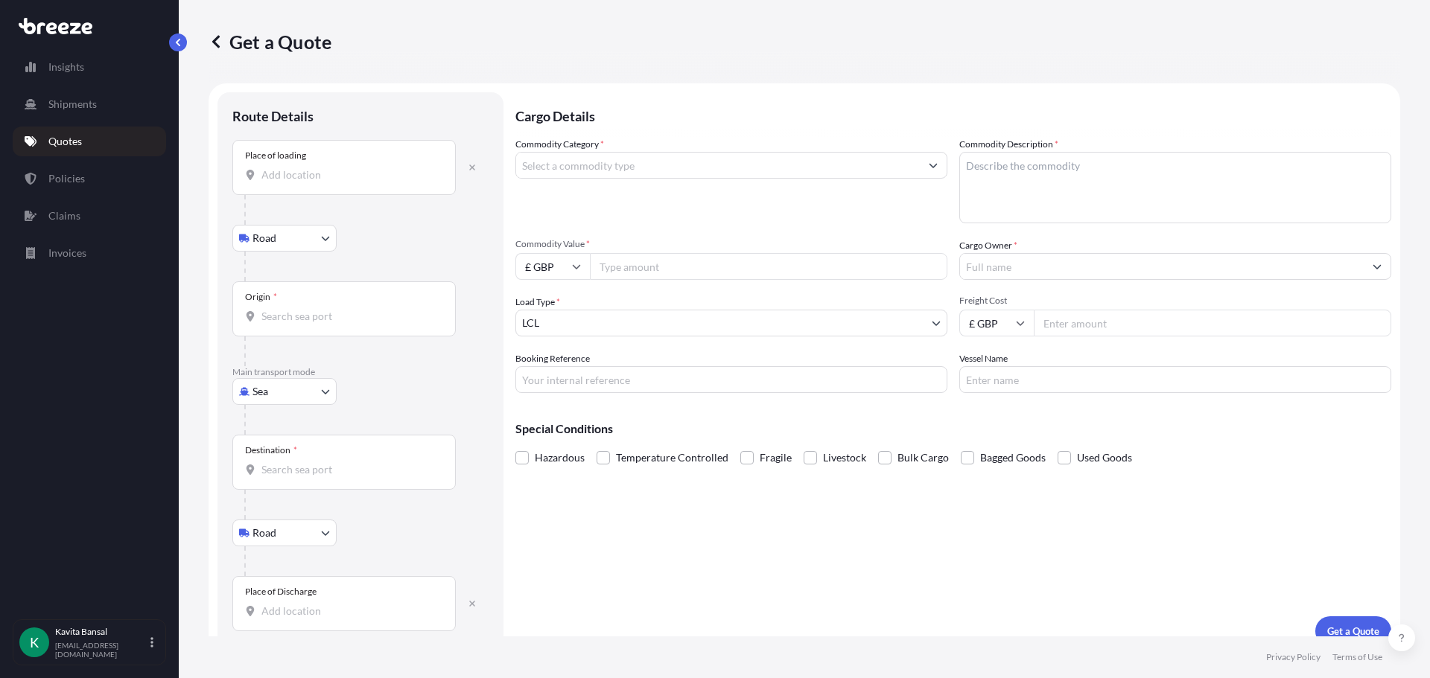
click at [331, 173] on input "Place of loading" at bounding box center [349, 175] width 176 height 15
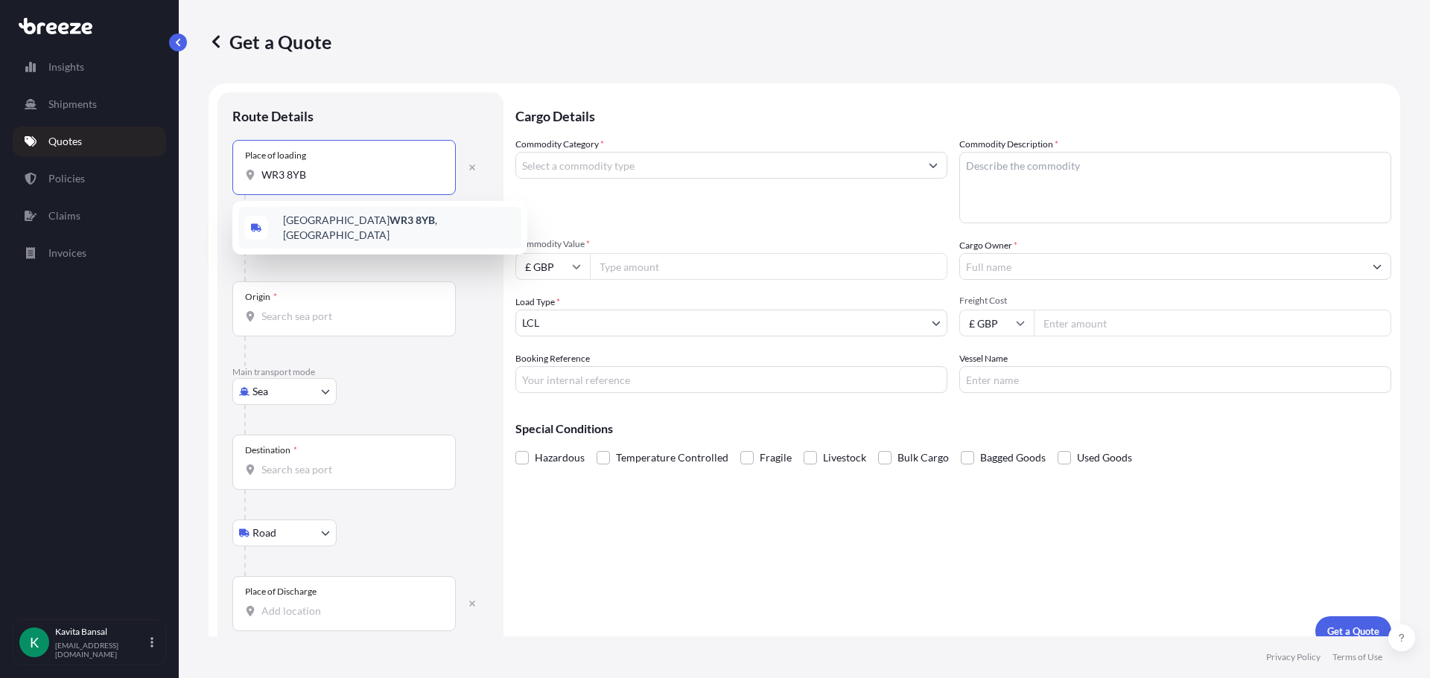
click at [331, 223] on span "Worcester WR3 8YB , [GEOGRAPHIC_DATA]" at bounding box center [399, 228] width 232 height 30
type input "Worcester WR3 8YB, [GEOGRAPHIC_DATA]"
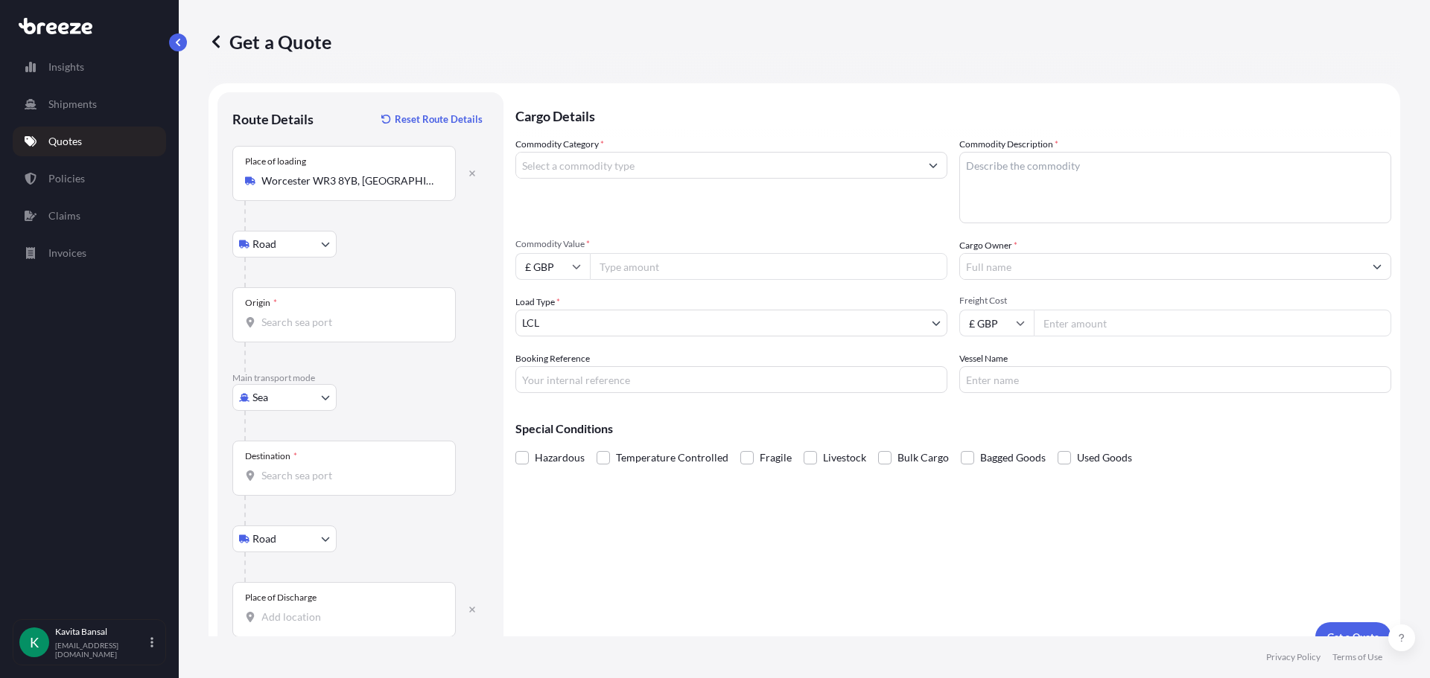
click at [337, 334] on div "Origin *" at bounding box center [343, 314] width 223 height 55
click at [337, 330] on input "Origin *" at bounding box center [349, 322] width 176 height 15
click at [625, 158] on input "Commodity Category *" at bounding box center [718, 165] width 404 height 27
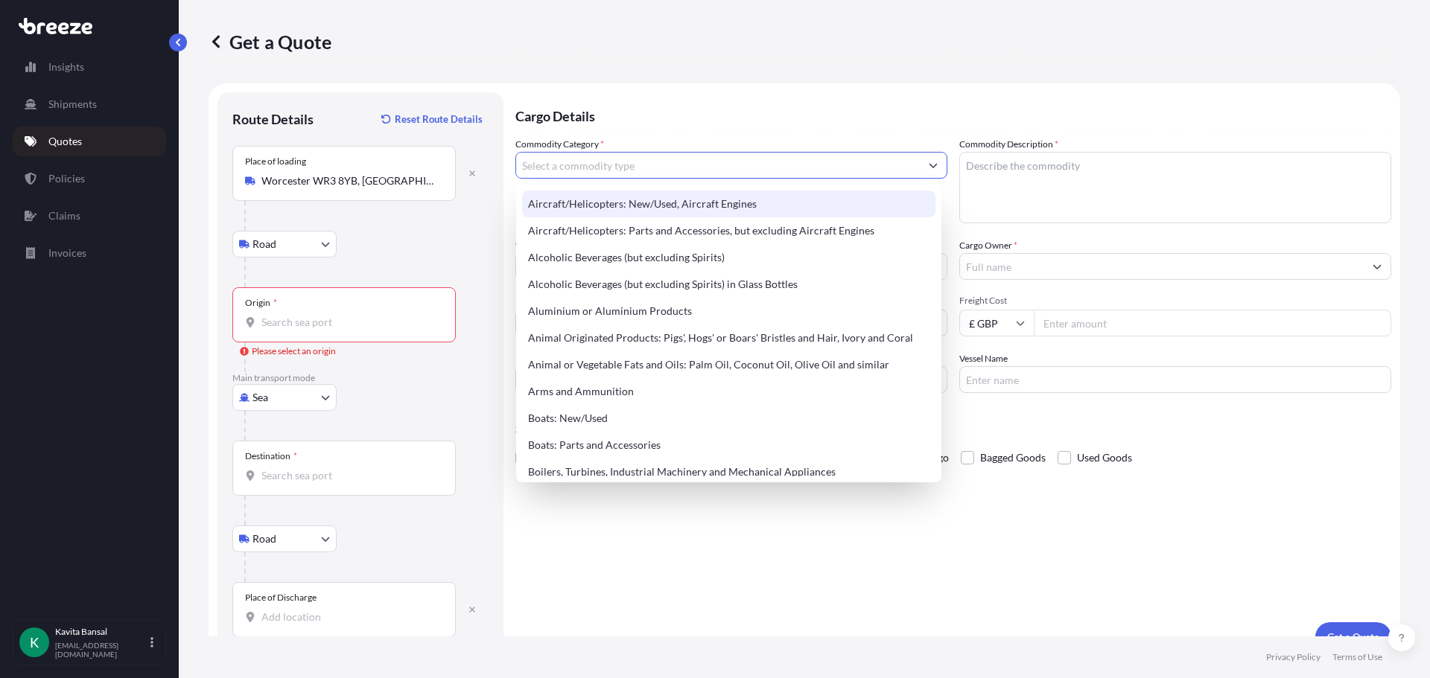
click at [103, 152] on link "Quotes" at bounding box center [89, 142] width 153 height 30
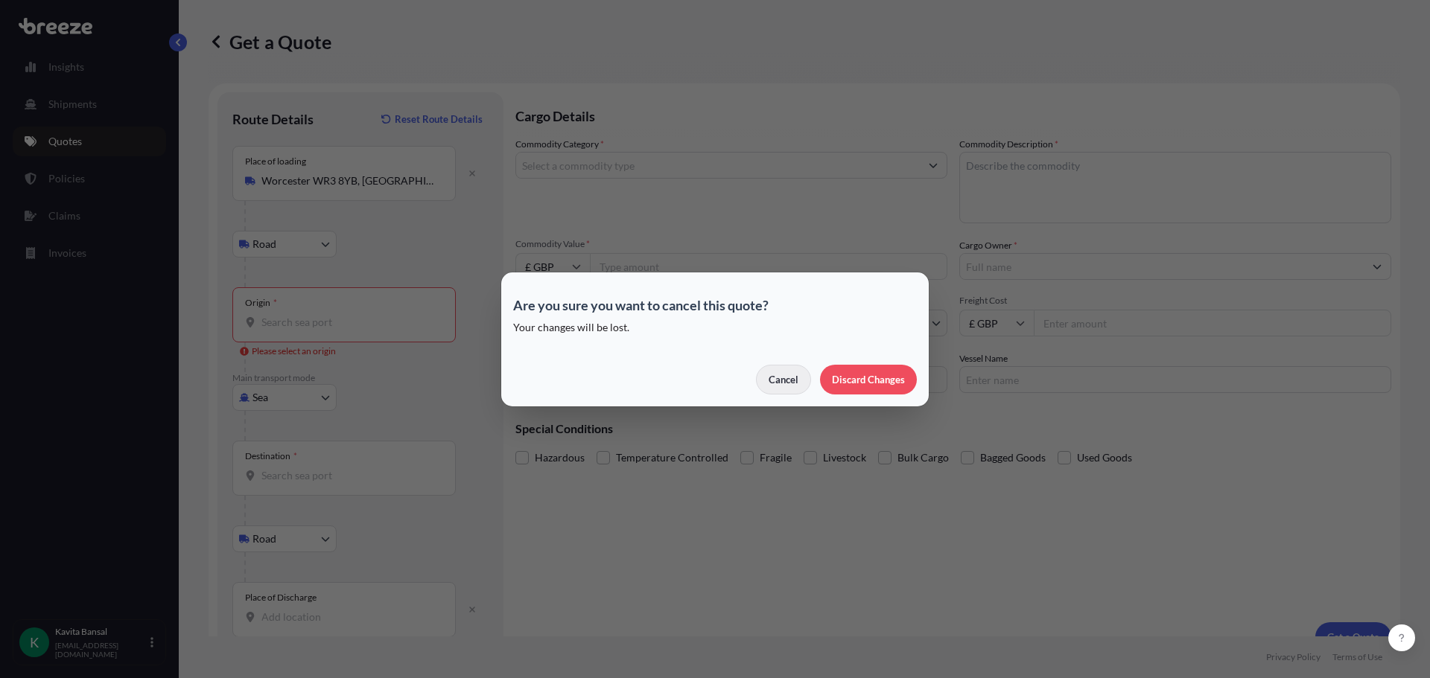
click at [781, 378] on p "Cancel" at bounding box center [783, 379] width 30 height 15
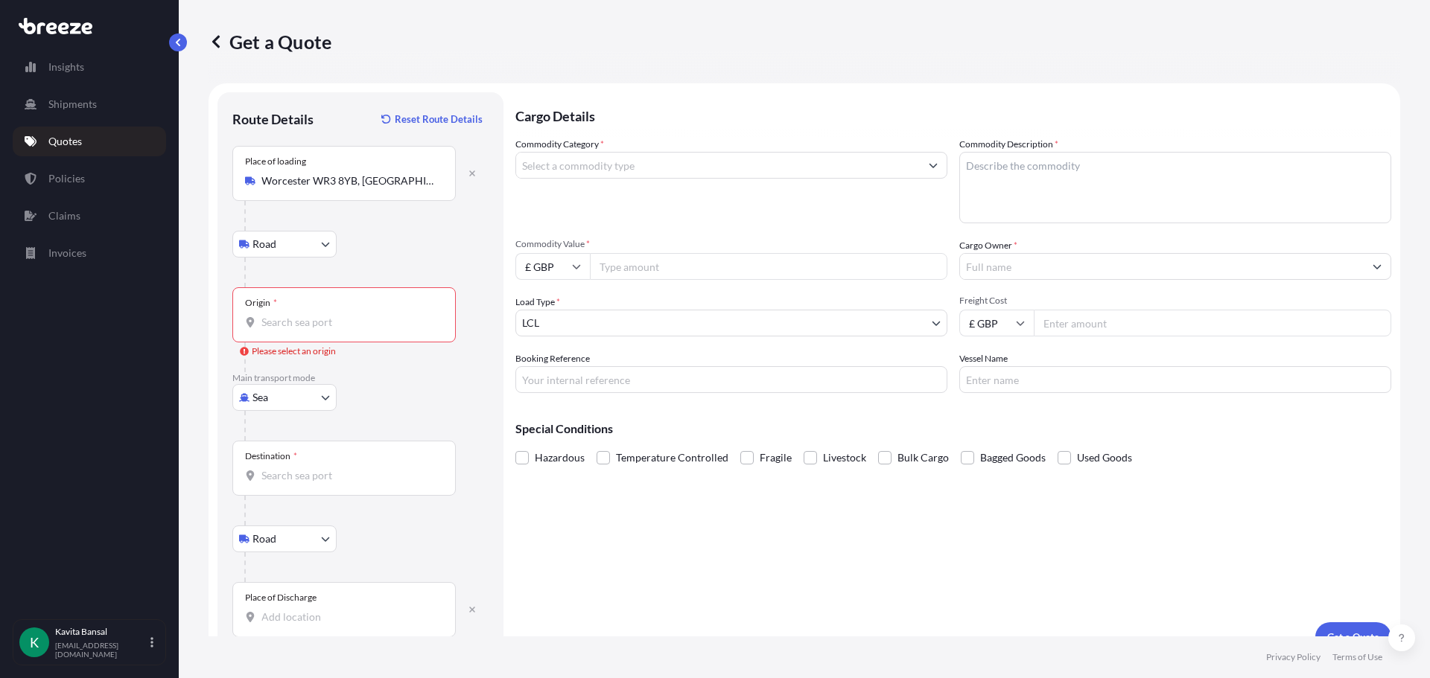
click at [118, 145] on link "Quotes" at bounding box center [89, 142] width 153 height 30
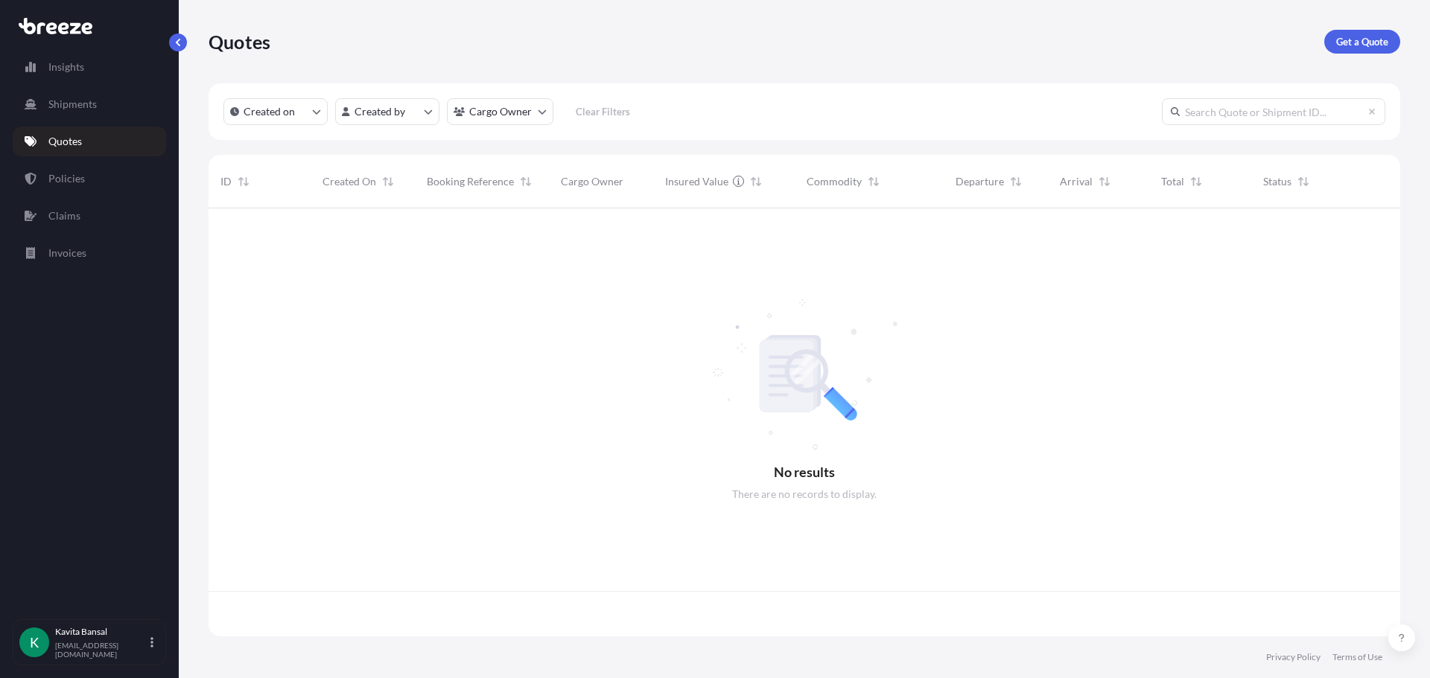
scroll to position [425, 1180]
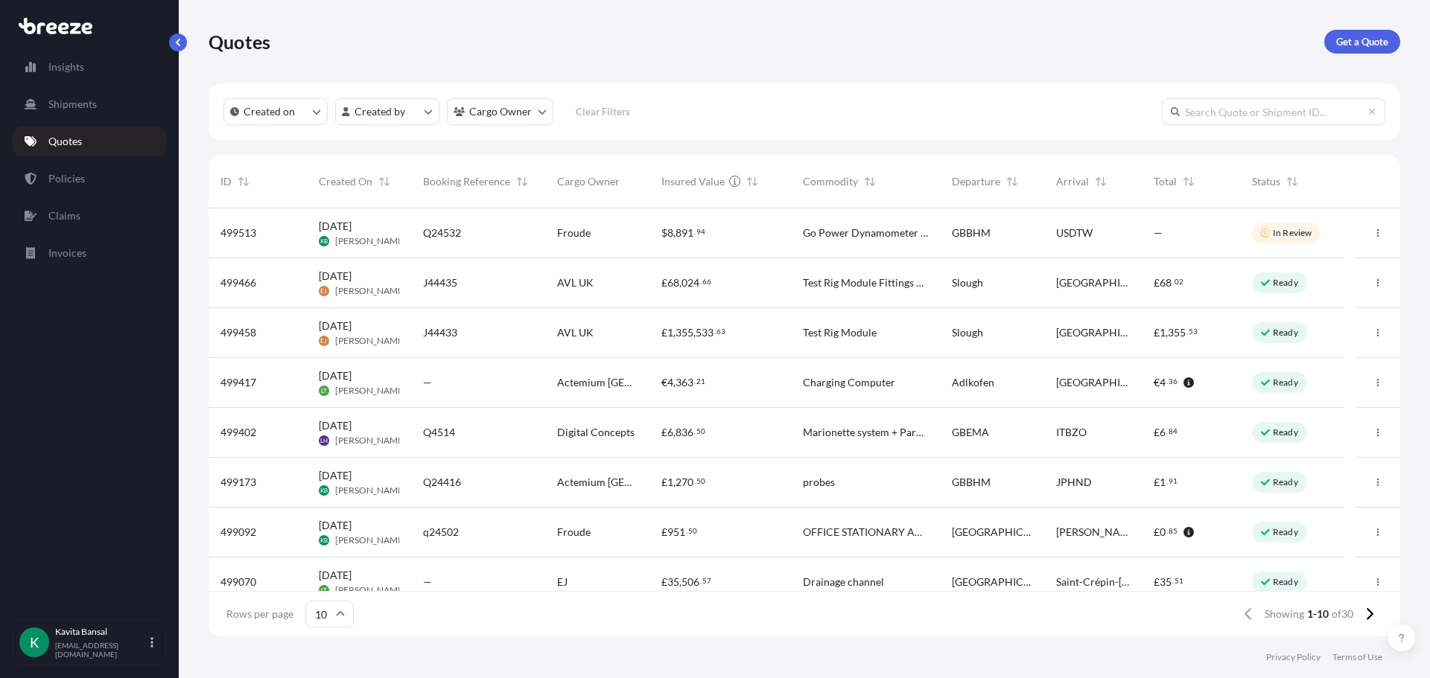
click at [1355, 239] on div at bounding box center [1377, 233] width 45 height 50
select select "Road"
select select "Air"
select select "Road"
select select "1"
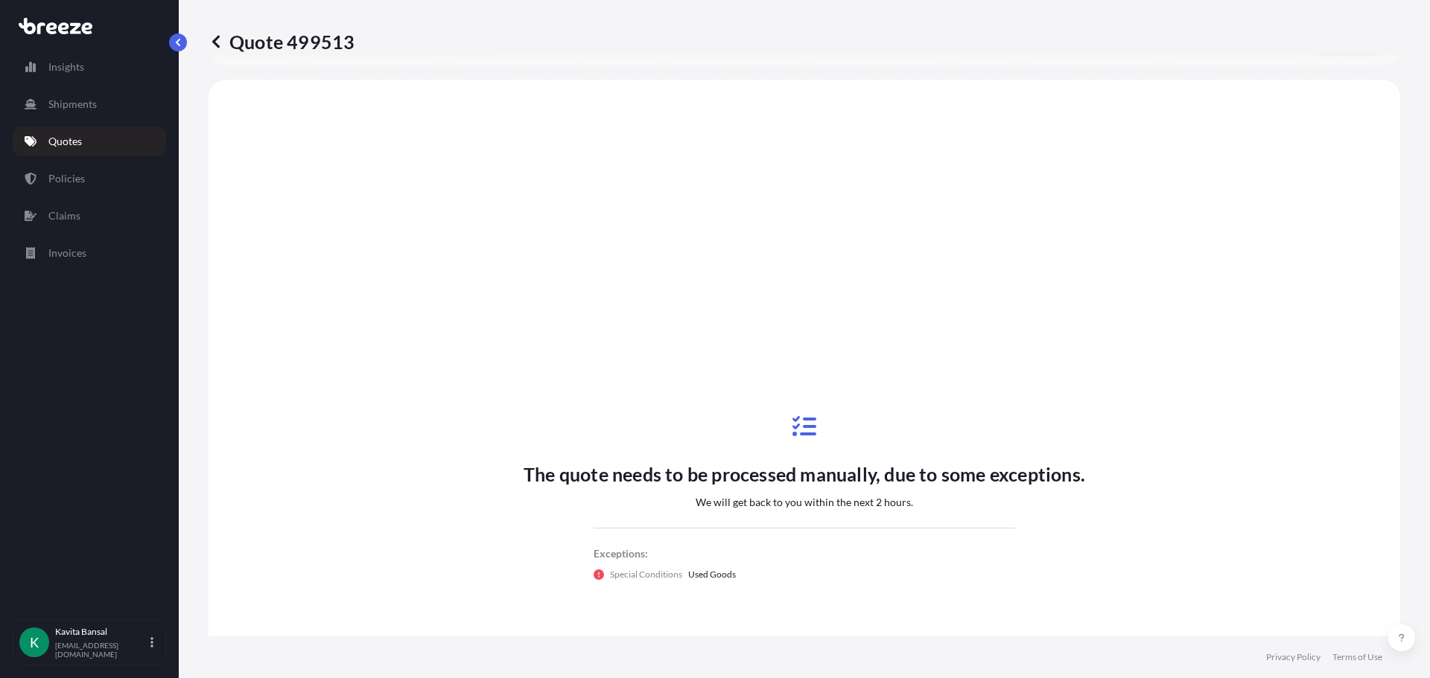
scroll to position [596, 0]
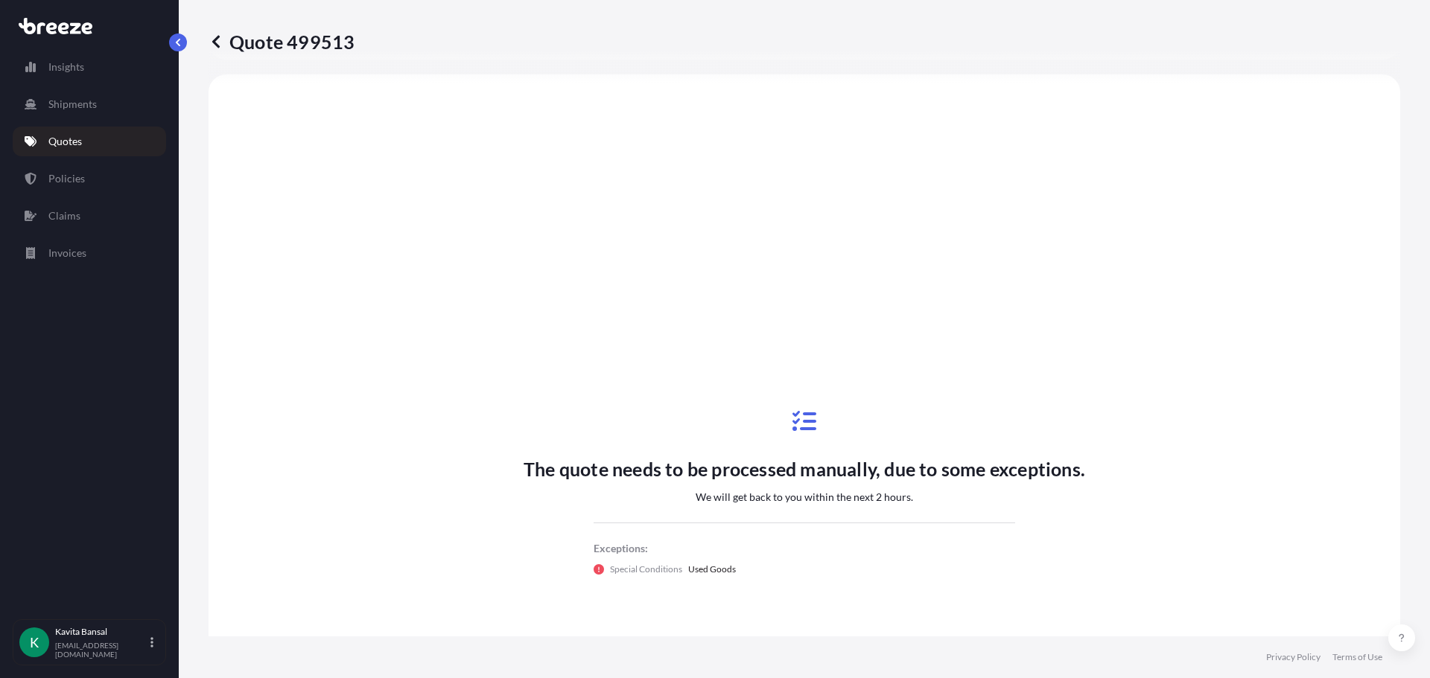
click at [189, 36] on div "Quote 499513 Route Details Place of loading [GEOGRAPHIC_DATA] WR3 8YB, UK Road …" at bounding box center [804, 318] width 1251 height 637
click at [182, 40] on button "button" at bounding box center [178, 43] width 18 height 18
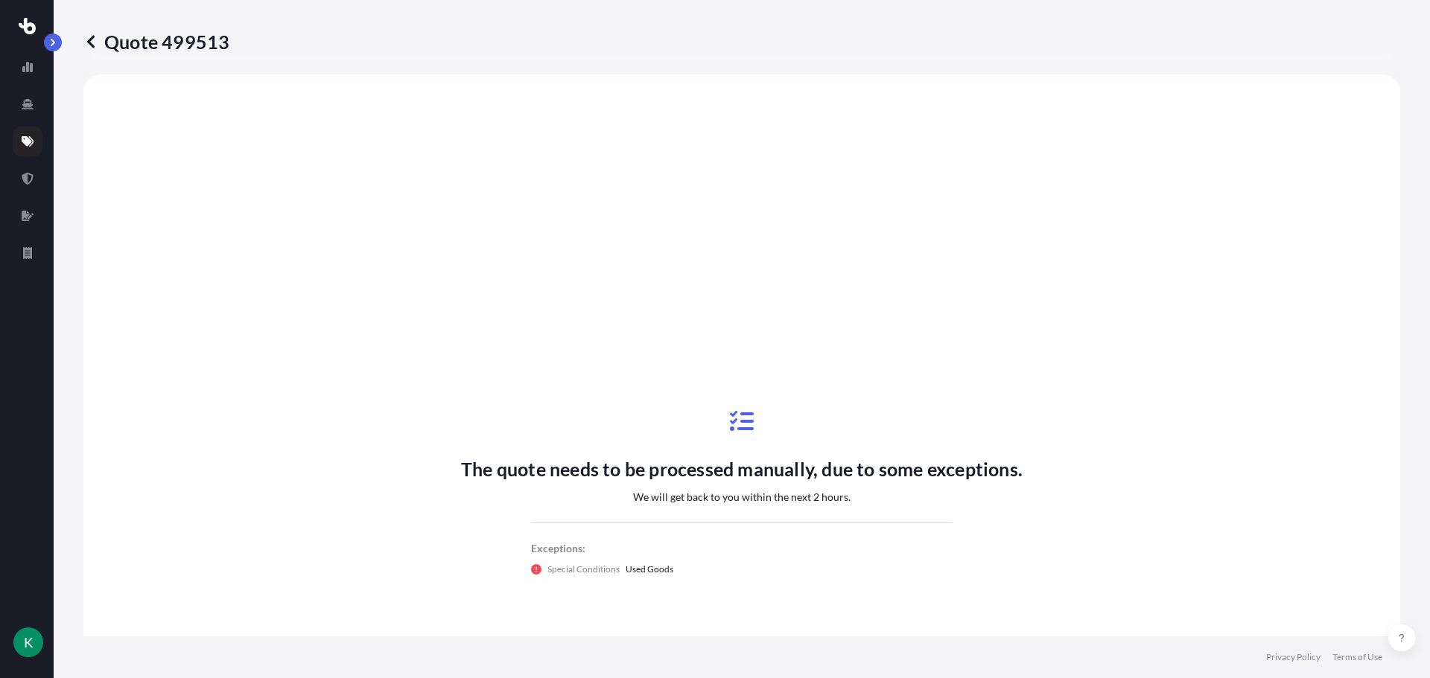
click at [37, 54] on div at bounding box center [27, 329] width 28 height 581
click at [32, 57] on link at bounding box center [28, 67] width 30 height 30
select select "2025"
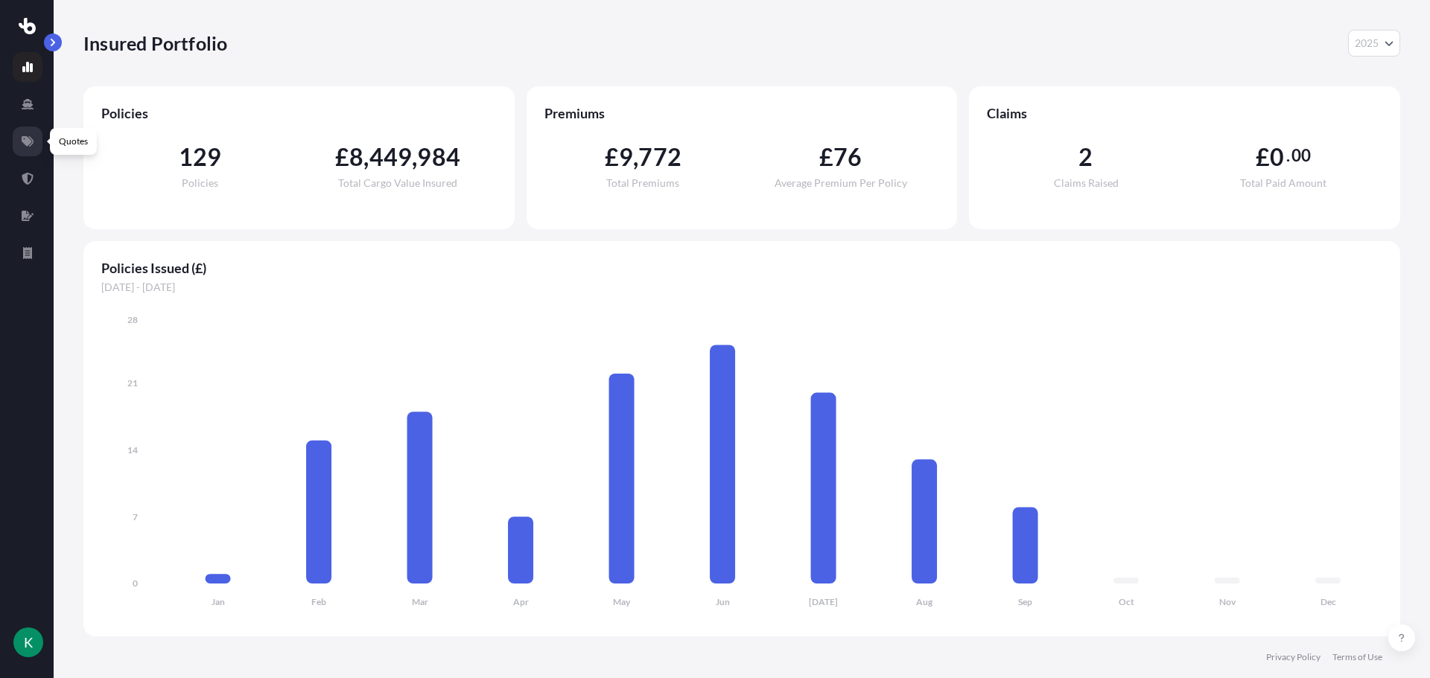
click at [22, 144] on icon at bounding box center [28, 142] width 12 height 12
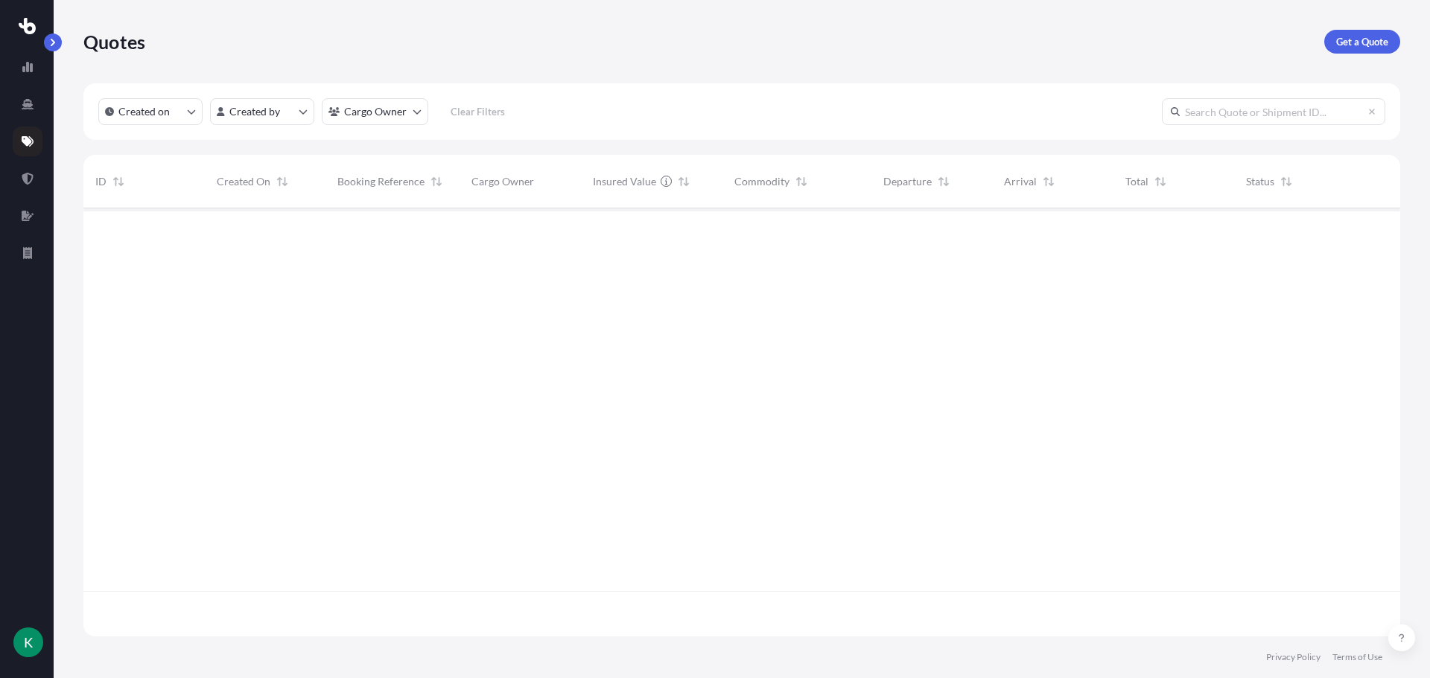
scroll to position [425, 1305]
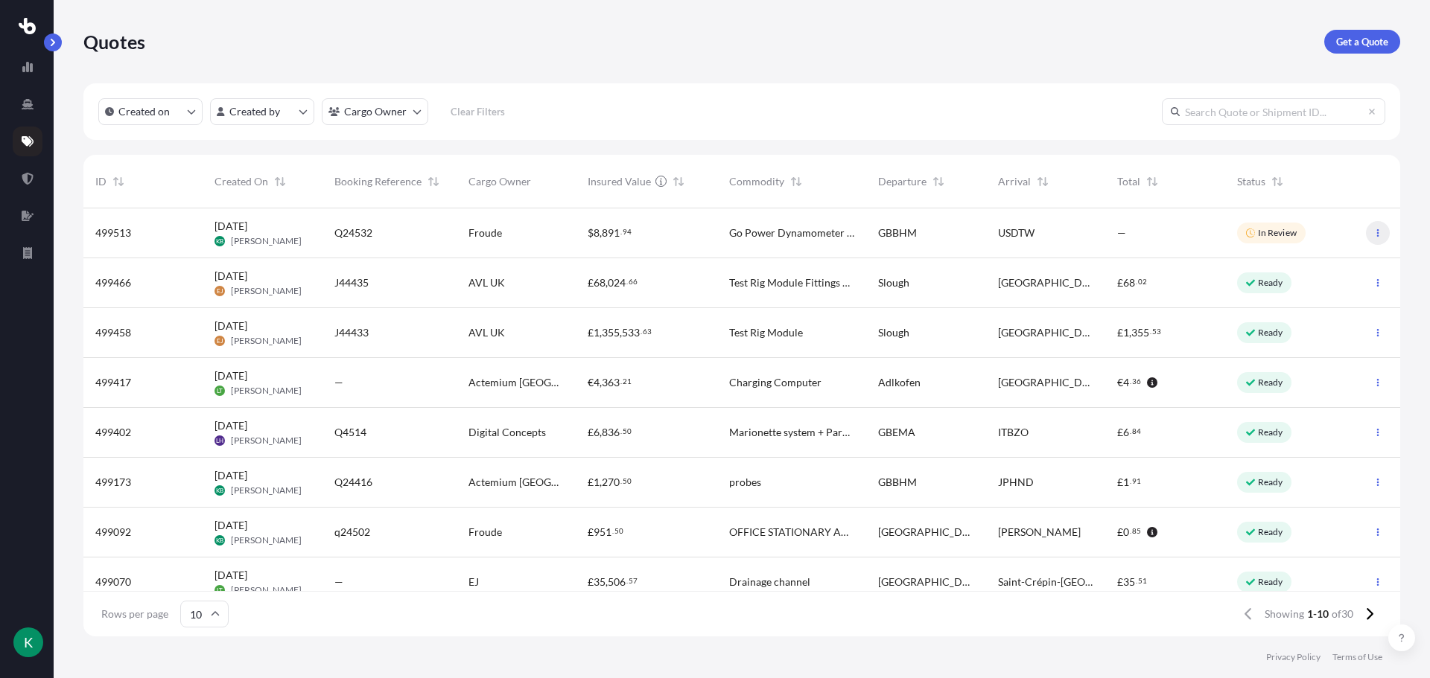
click at [1373, 232] on icon "button" at bounding box center [1377, 233] width 9 height 9
click at [1342, 268] on p "Duplicate quote" at bounding box center [1307, 262] width 74 height 15
select select "Road"
select select "Air"
select select "Road"
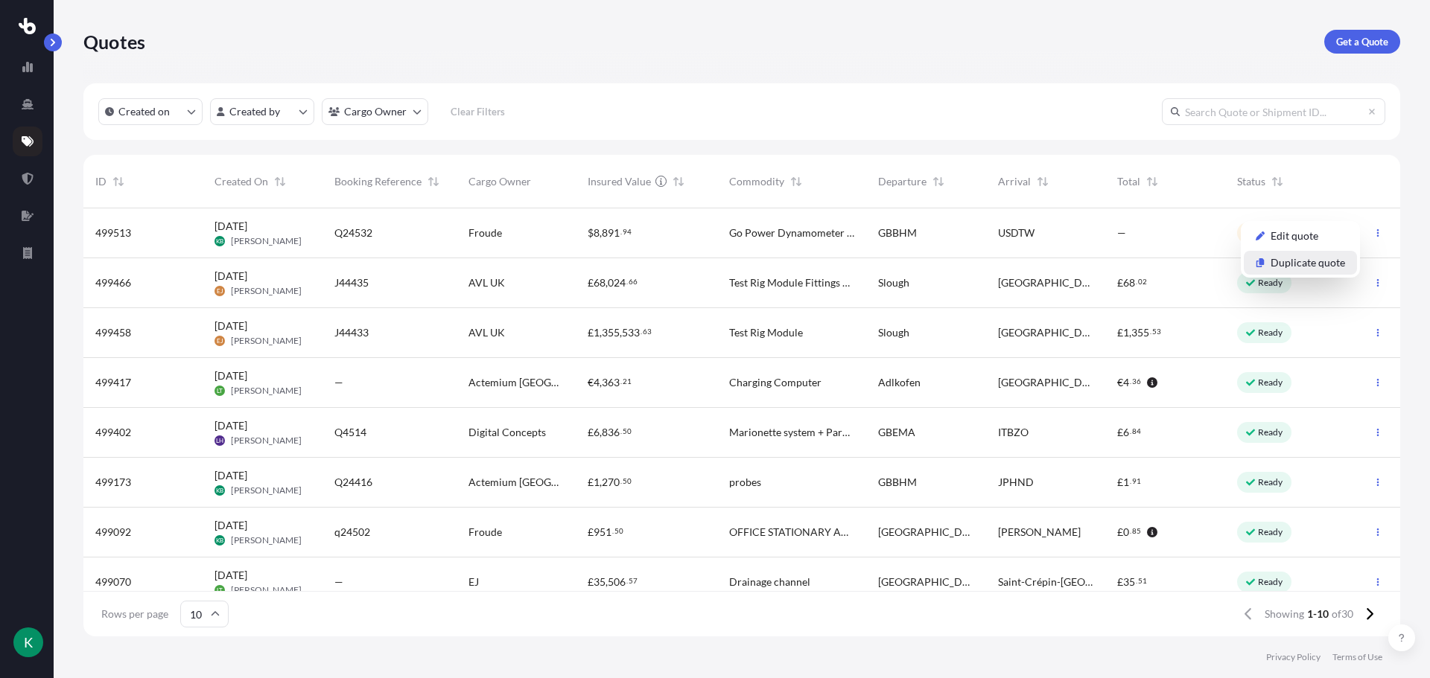
select select "1"
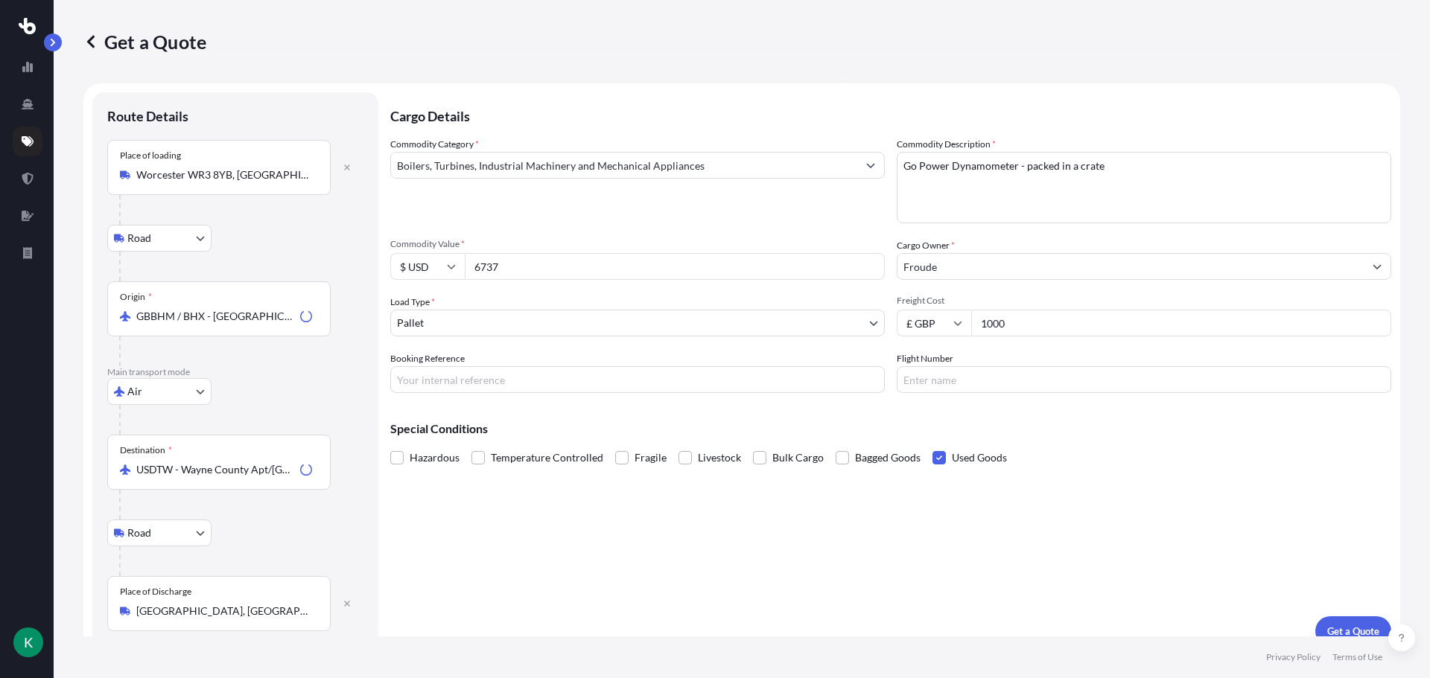
scroll to position [19, 0]
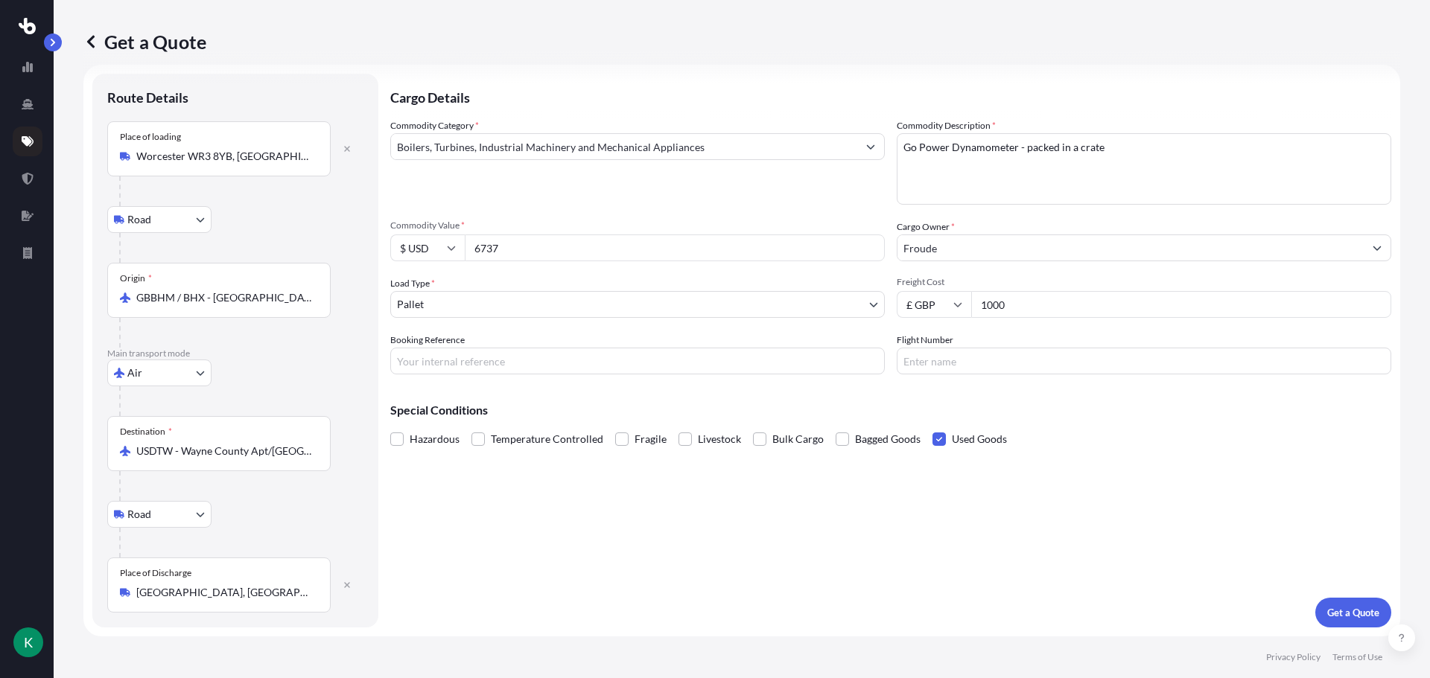
click at [149, 363] on body "K Get a Quote Route Details Place of loading [GEOGRAPHIC_DATA] WR3 8YB, UK Road…" at bounding box center [715, 339] width 1430 height 678
click at [163, 419] on div "Sea" at bounding box center [159, 411] width 92 height 27
select select "Sea"
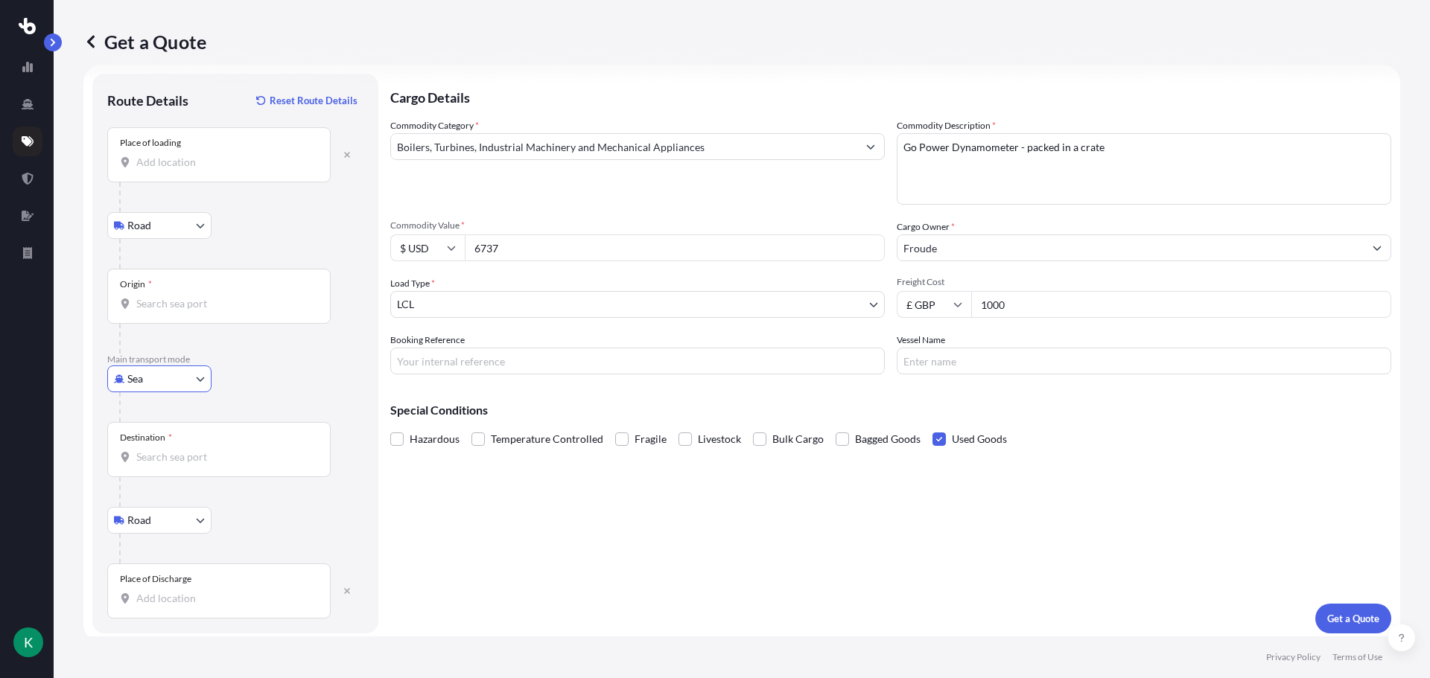
click at [220, 165] on input "Place of loading" at bounding box center [224, 162] width 176 height 15
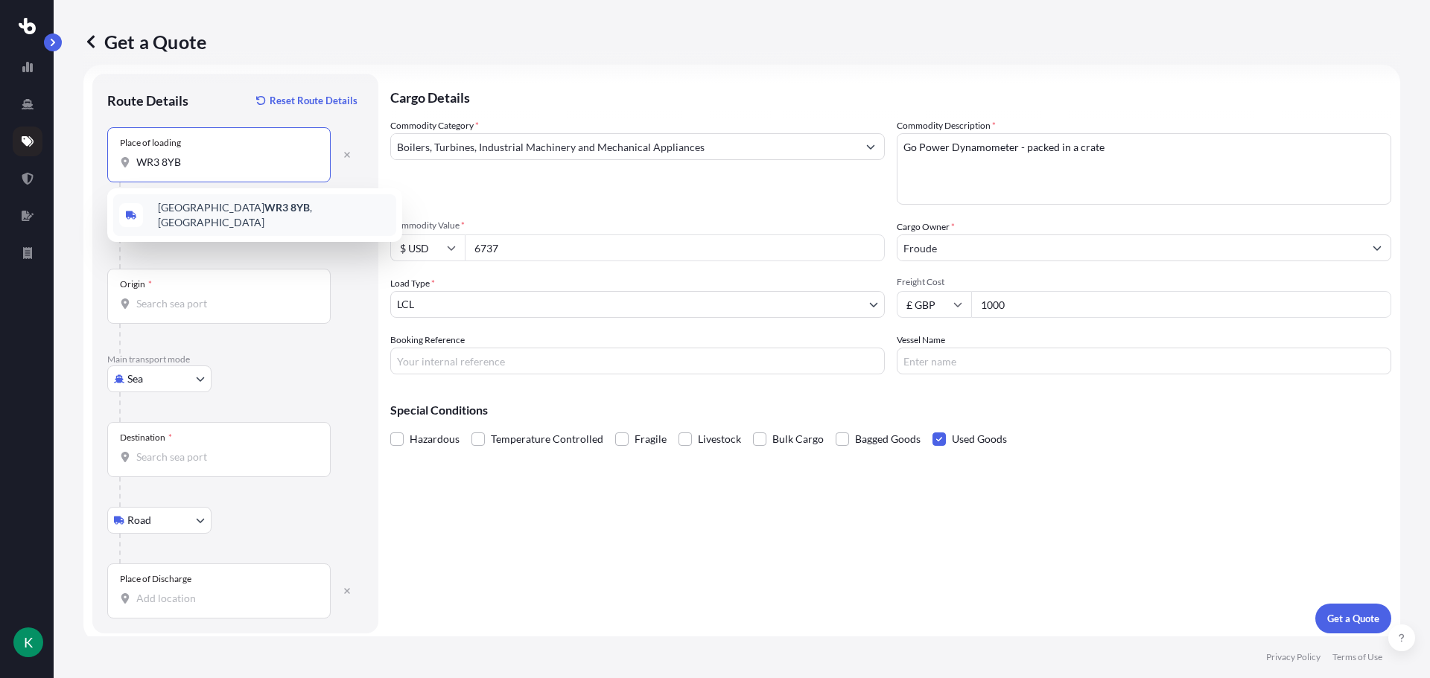
click at [214, 231] on div "Worcester WR3 8YB , [GEOGRAPHIC_DATA]" at bounding box center [254, 215] width 295 height 54
click at [217, 220] on div "Worcester WR3 8YB , [GEOGRAPHIC_DATA]" at bounding box center [254, 215] width 283 height 42
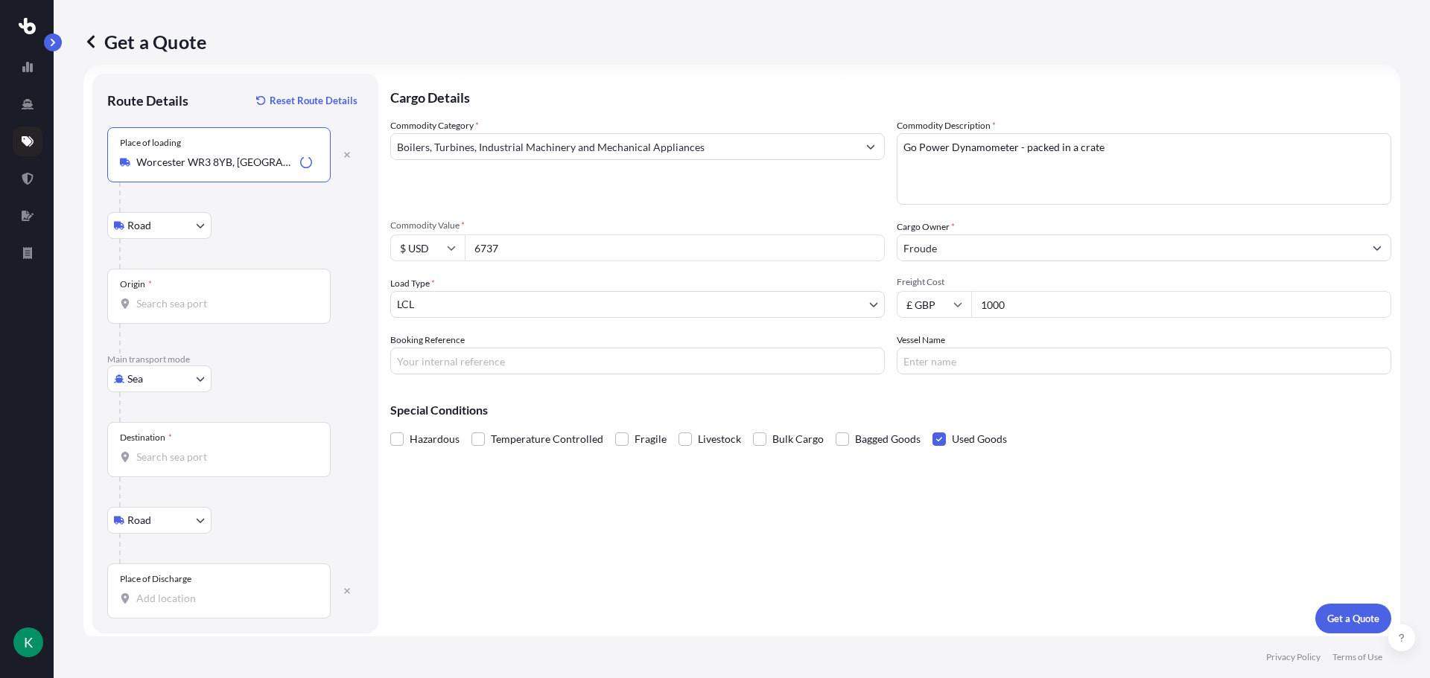
type input "Worcester WR3 8YB, [GEOGRAPHIC_DATA]"
click at [238, 592] on input "Place of Discharge" at bounding box center [224, 598] width 176 height 15
drag, startPoint x: 174, startPoint y: 601, endPoint x: 171, endPoint y: 593, distance: 8.0
click at [171, 601] on input "Place of Discharge" at bounding box center [224, 598] width 176 height 15
type input "[GEOGRAPHIC_DATA], [GEOGRAPHIC_DATA]"
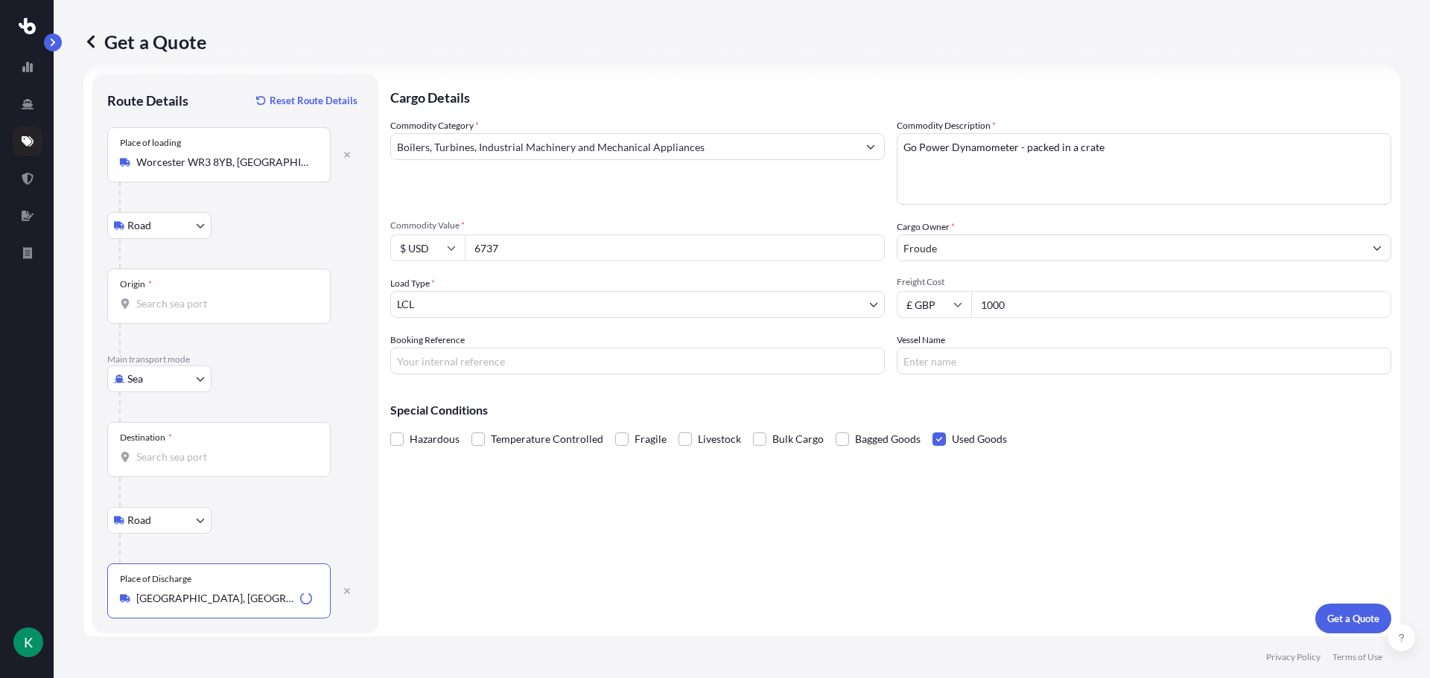
click at [176, 456] on input "Destination *" at bounding box center [224, 457] width 176 height 15
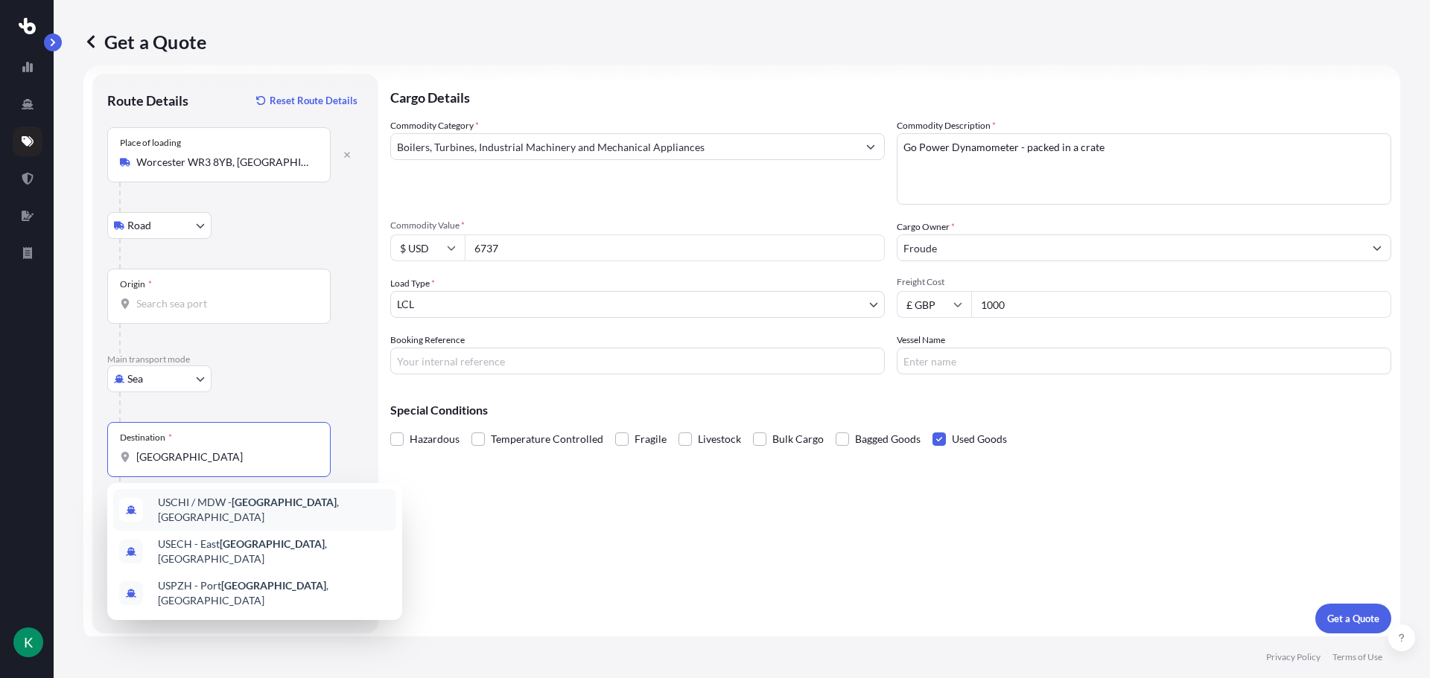
click at [281, 509] on span "USCHI / MDW - [GEOGRAPHIC_DATA] , [GEOGRAPHIC_DATA]" at bounding box center [274, 510] width 232 height 30
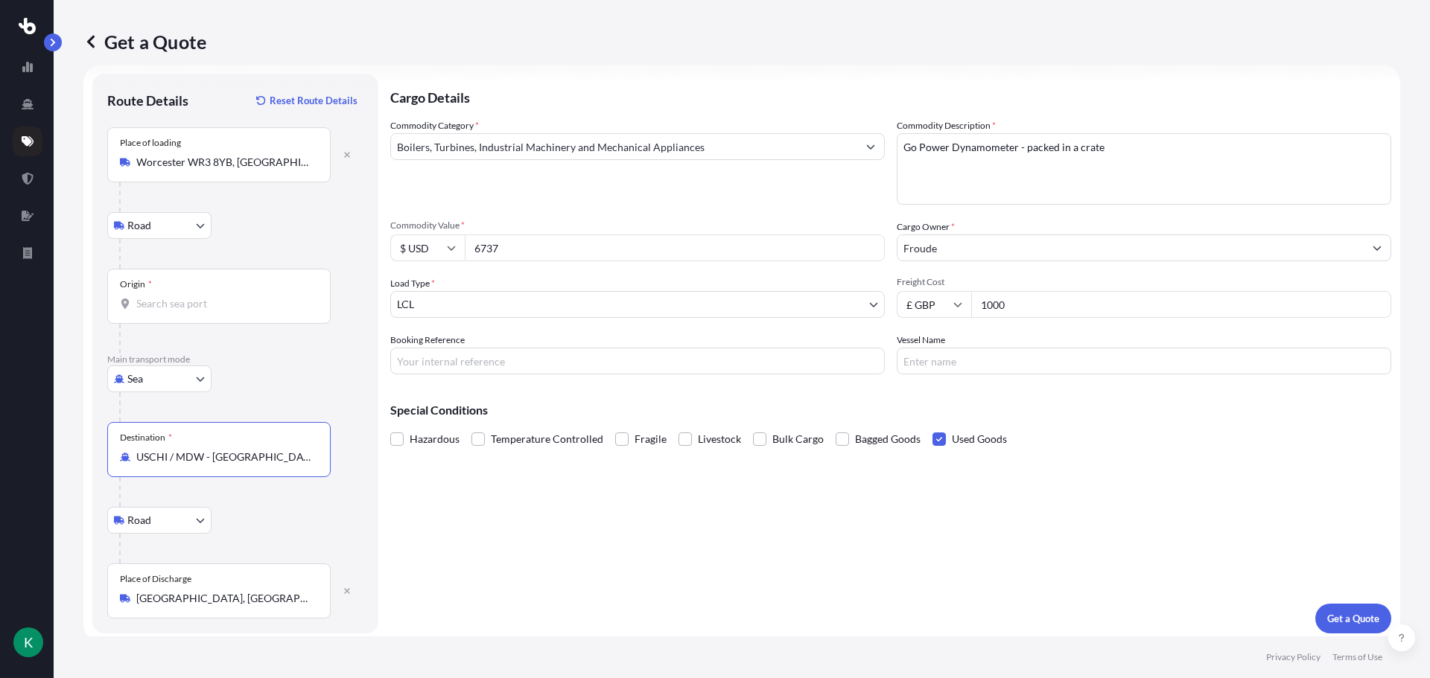
type input "USCHI / MDW - [GEOGRAPHIC_DATA], [GEOGRAPHIC_DATA]"
click at [173, 305] on input "Origin *" at bounding box center [224, 303] width 176 height 15
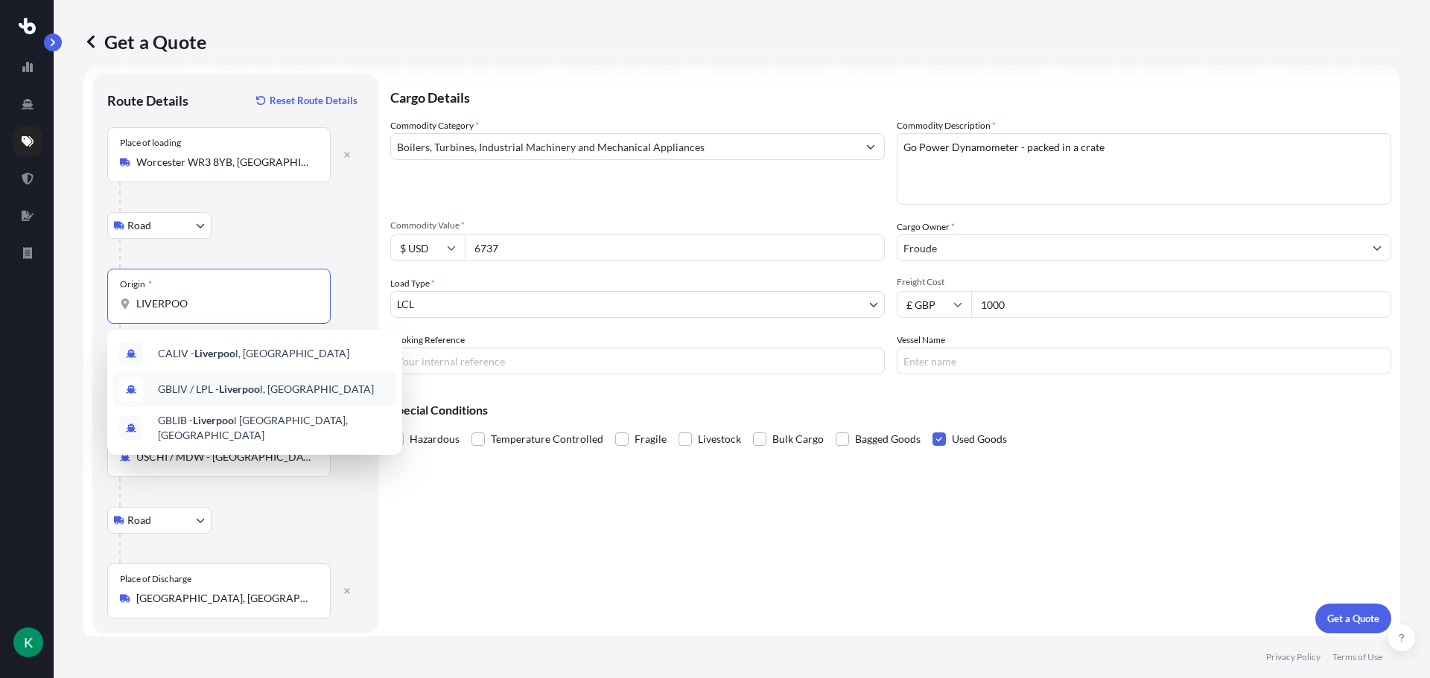
click at [285, 383] on span "GBLIV / LPL - Liverpoo l, [GEOGRAPHIC_DATA]" at bounding box center [266, 389] width 216 height 15
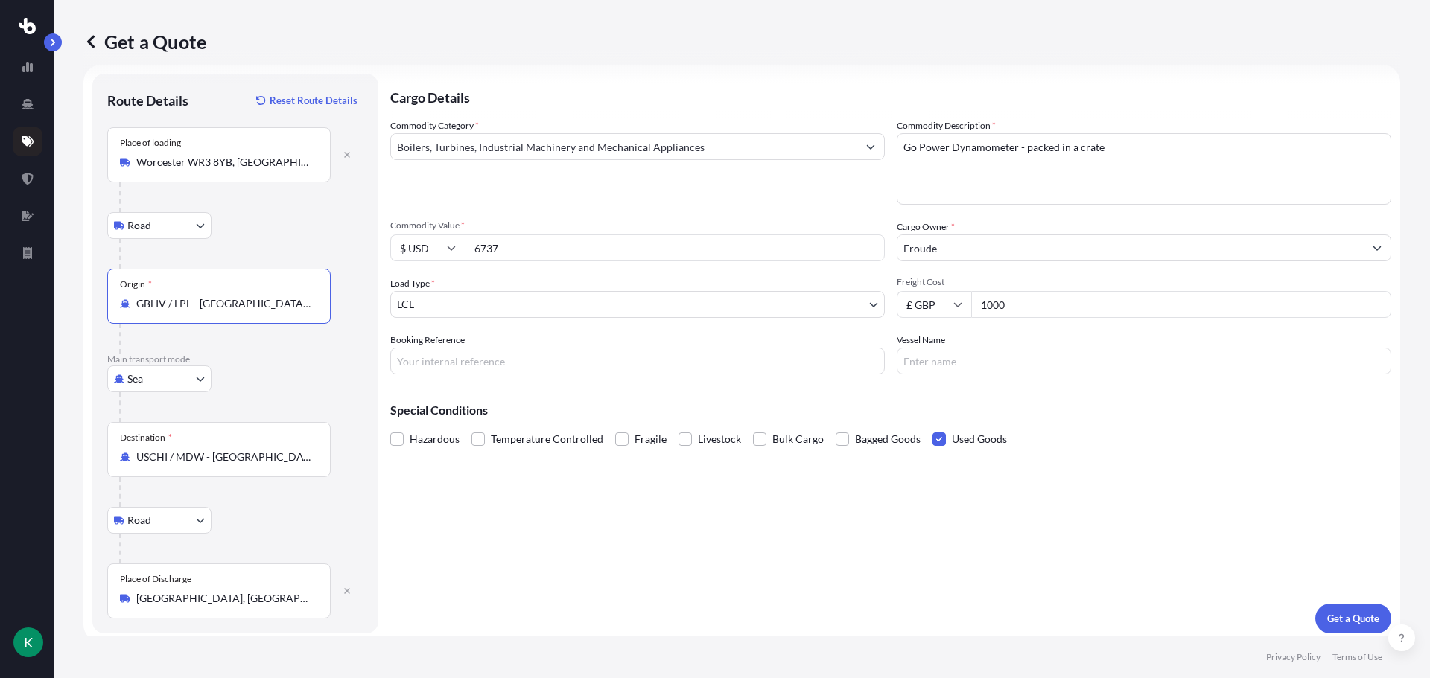
type input "GBLIV / LPL - [GEOGRAPHIC_DATA], [GEOGRAPHIC_DATA]"
click at [598, 369] on input "Booking Reference" at bounding box center [637, 361] width 494 height 27
type input "q24532"
click at [1361, 620] on p "Get a Quote" at bounding box center [1353, 618] width 52 height 15
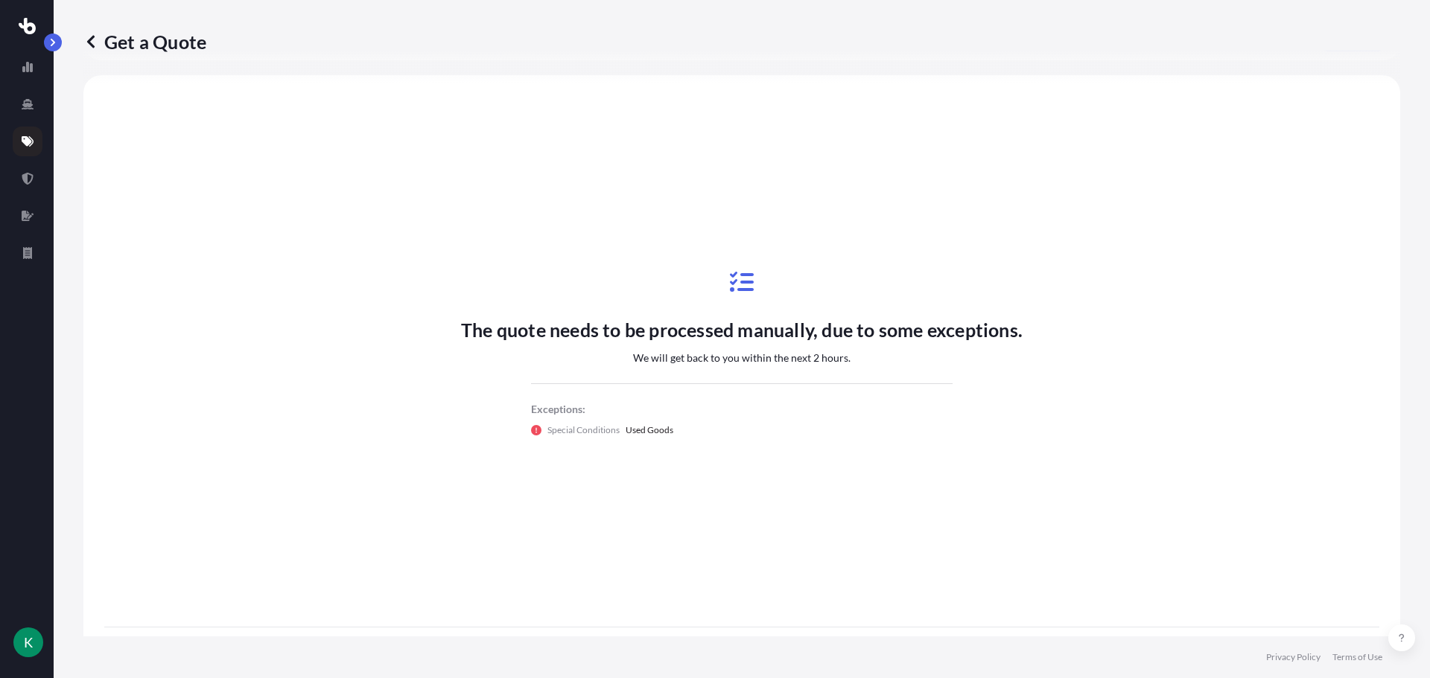
scroll to position [660, 0]
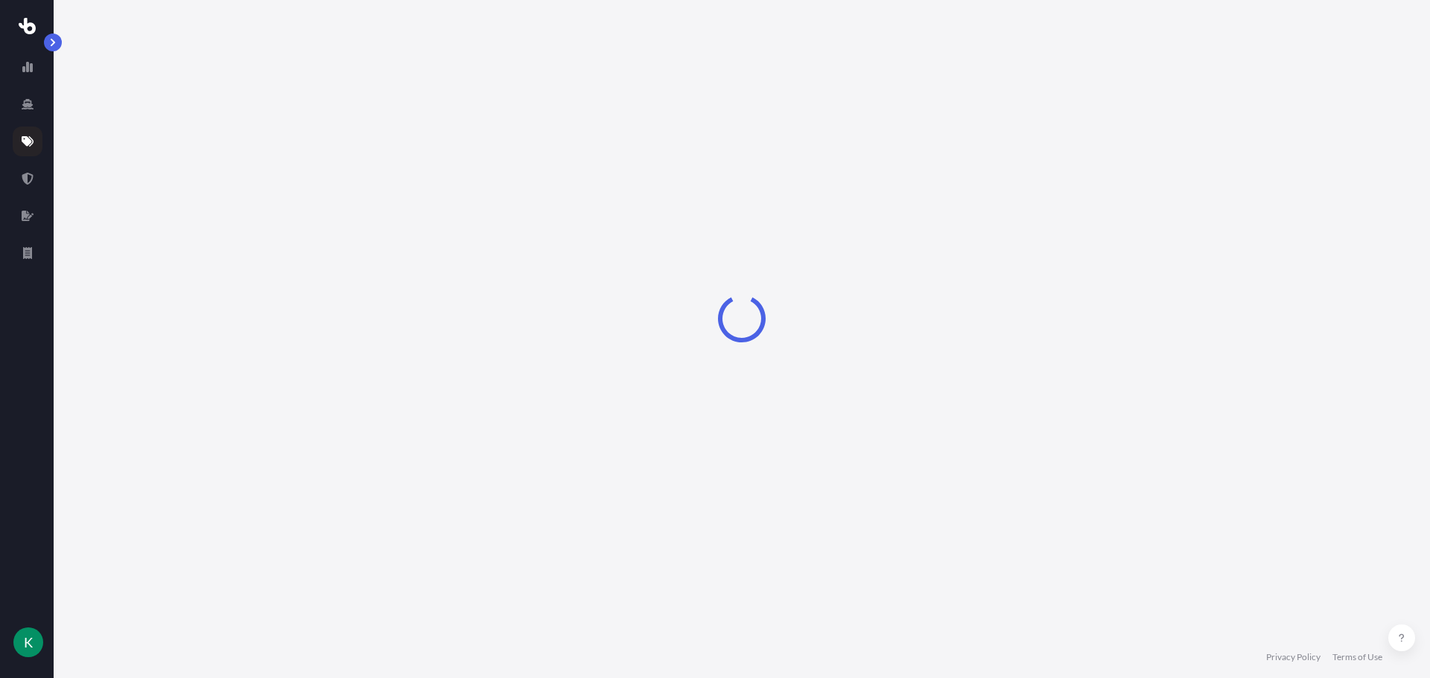
select select "Road"
select select "Sea"
select select "Road"
select select "1"
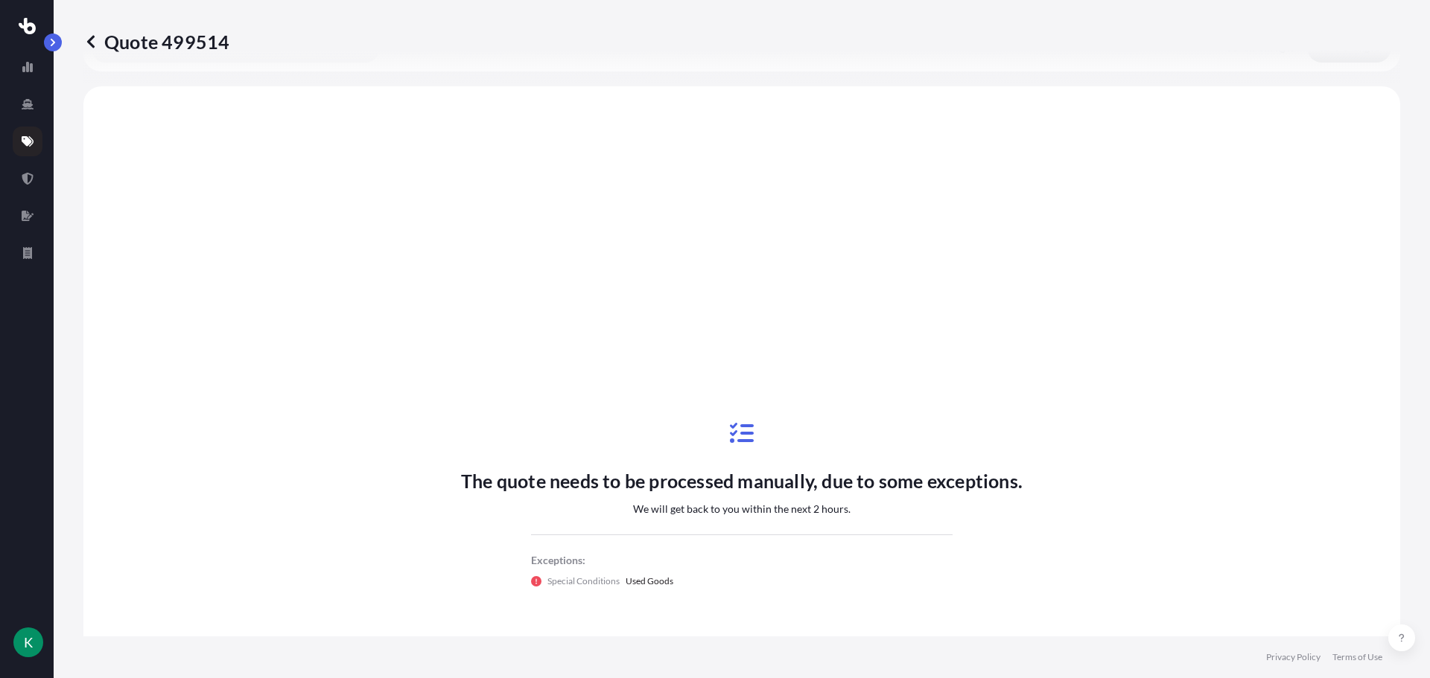
scroll to position [596, 0]
